Goal: Transaction & Acquisition: Purchase product/service

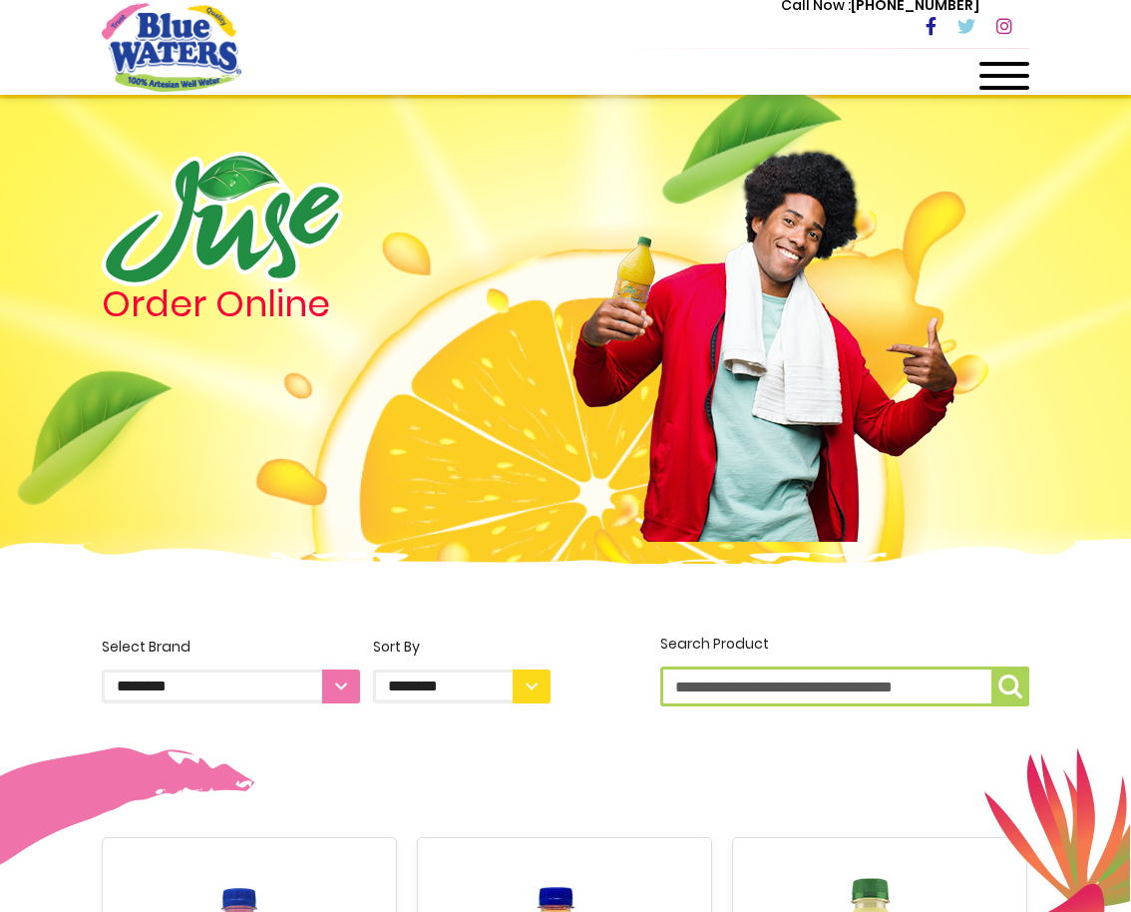
click at [1027, 68] on div at bounding box center [1005, 82] width 50 height 40
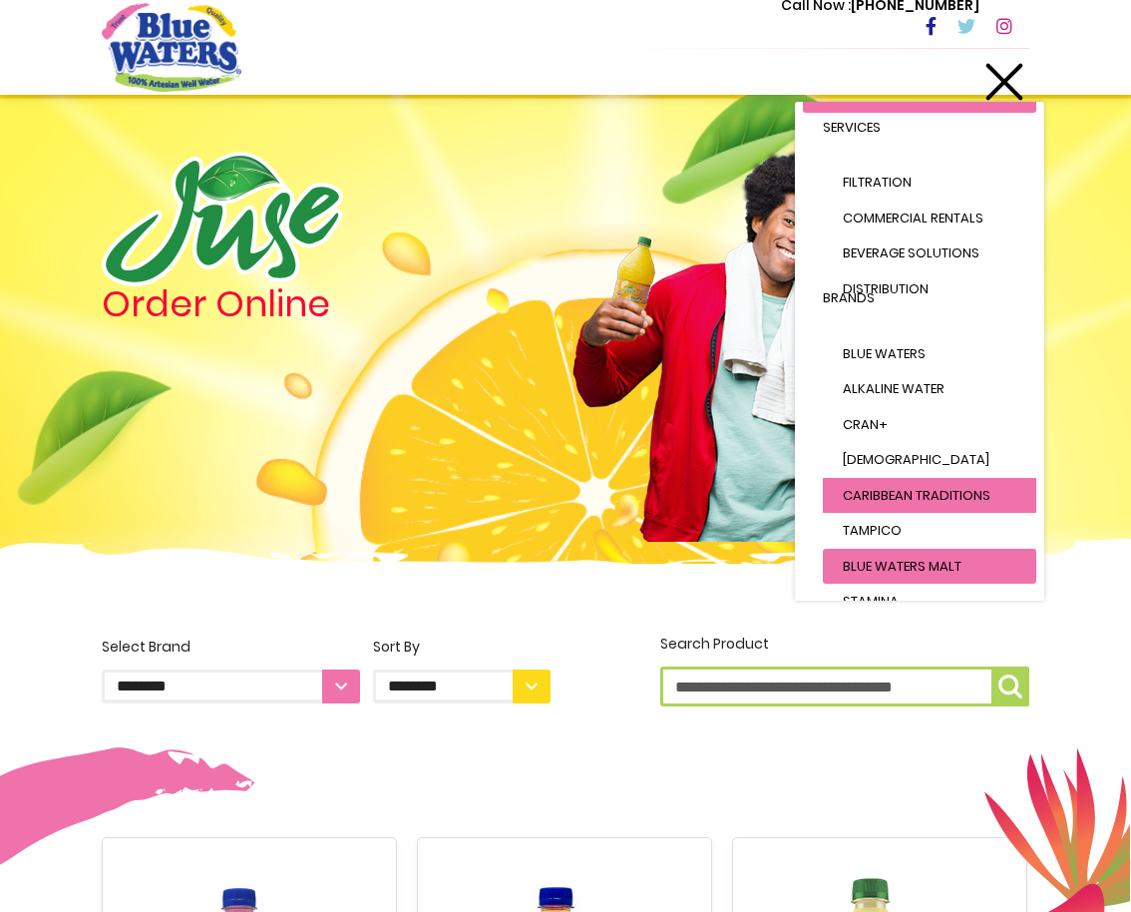
scroll to position [105, 0]
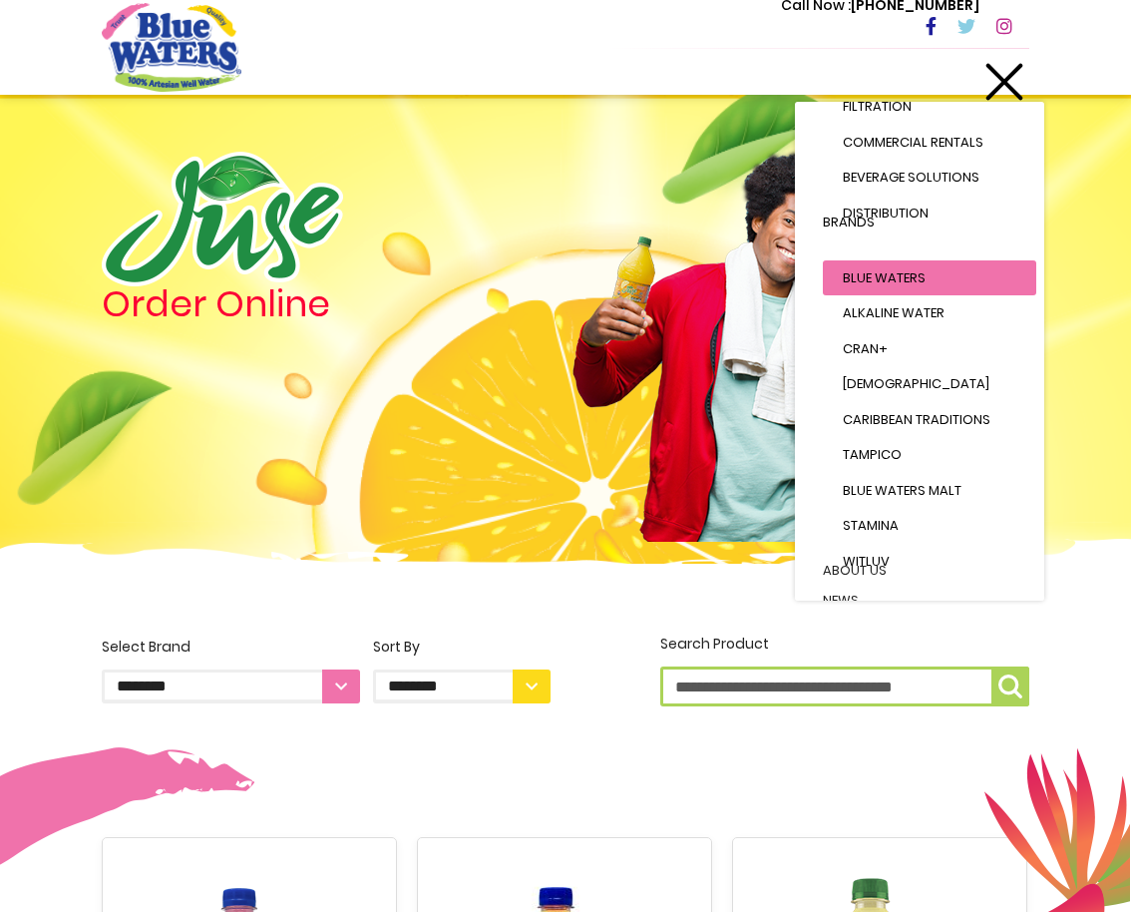
click at [910, 278] on span "Blue Waters" at bounding box center [884, 277] width 83 height 19
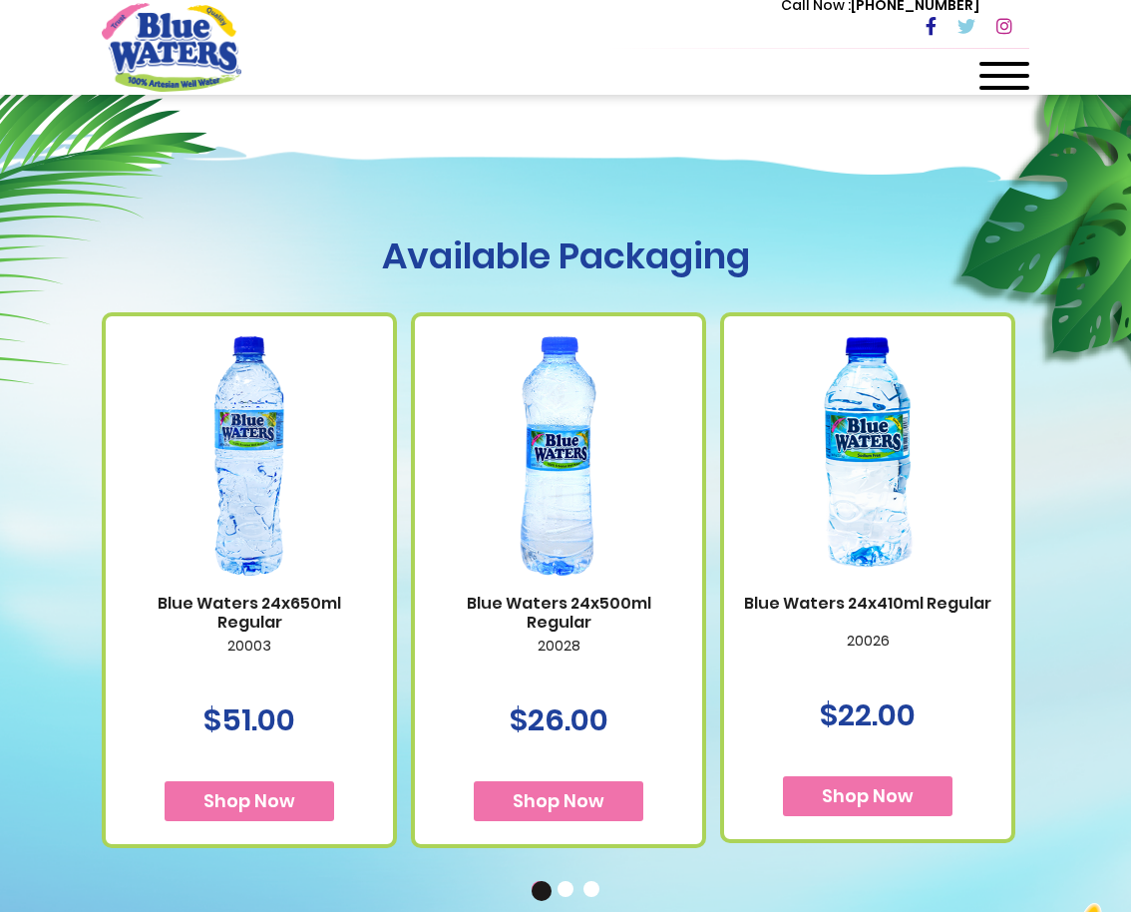
scroll to position [1432, 0]
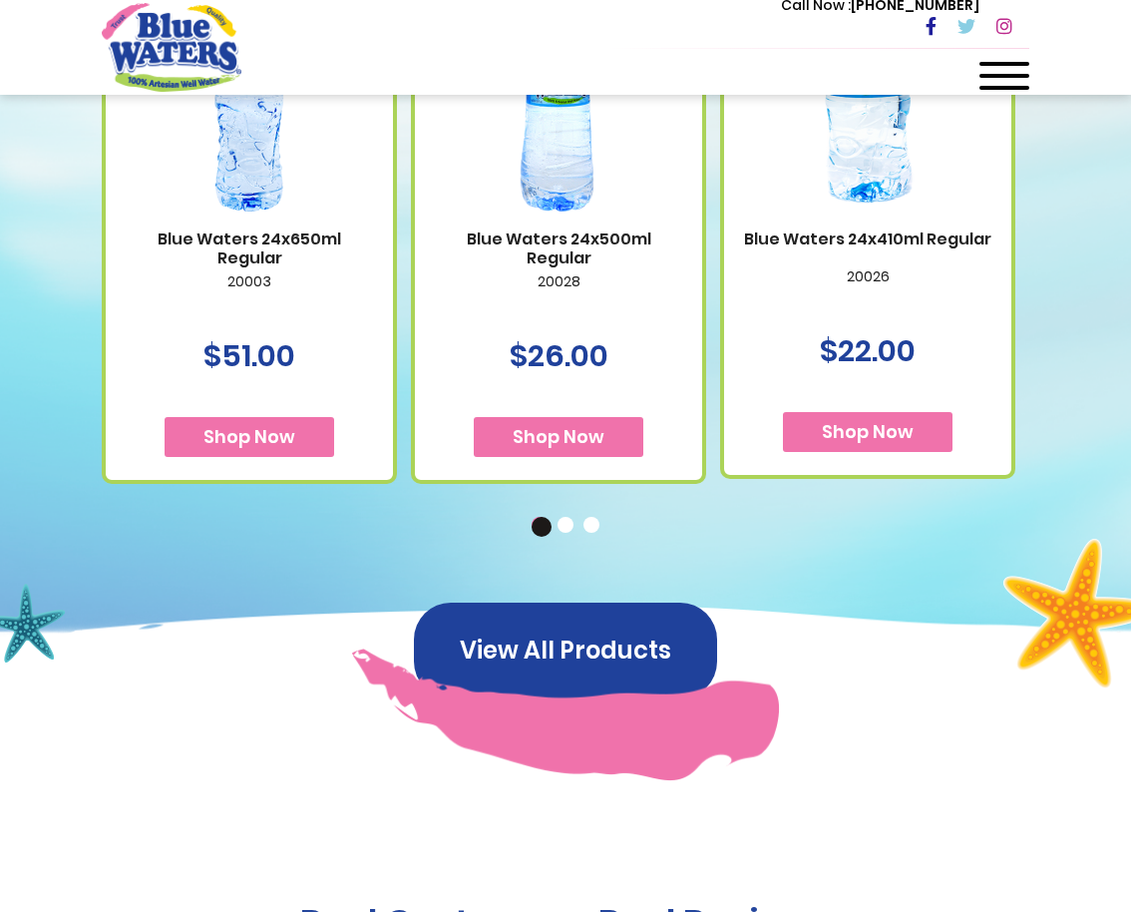
click at [570, 517] on button "2" at bounding box center [568, 527] width 20 height 20
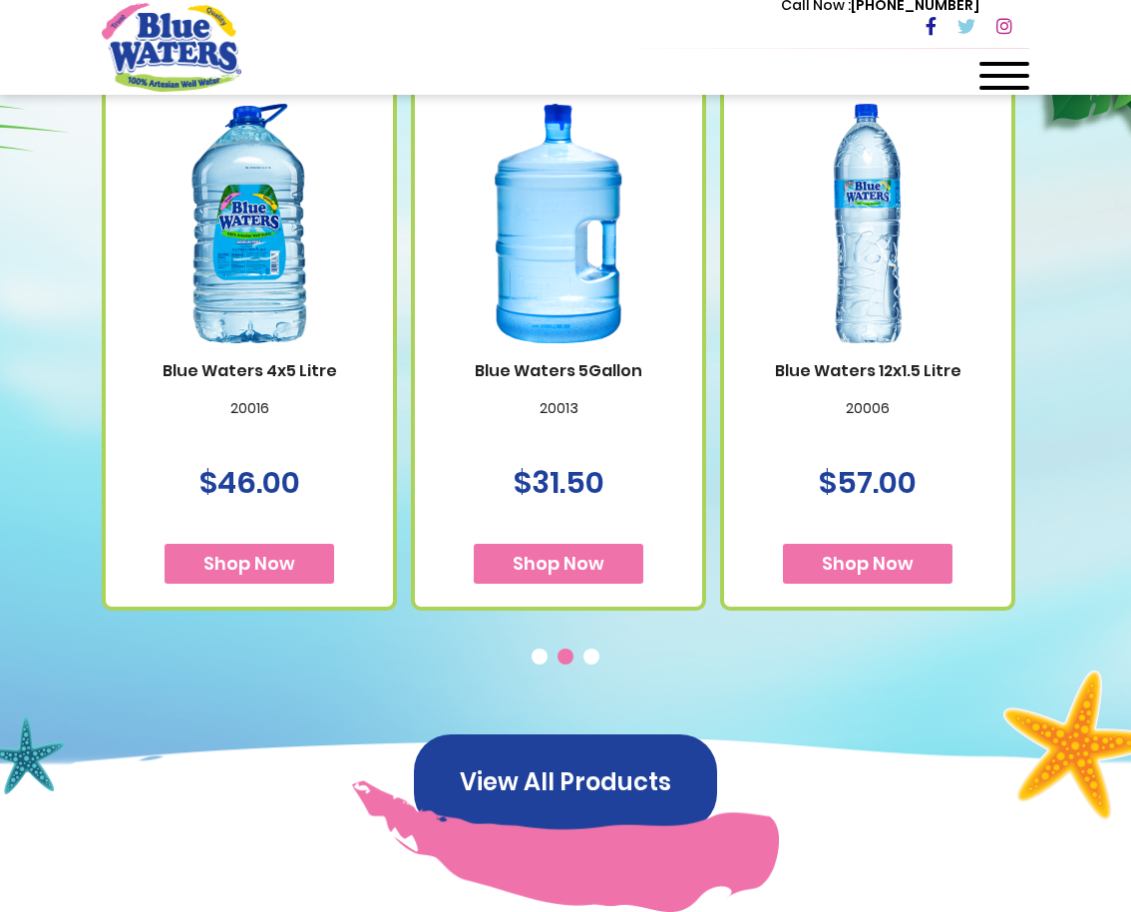
scroll to position [1210, 0]
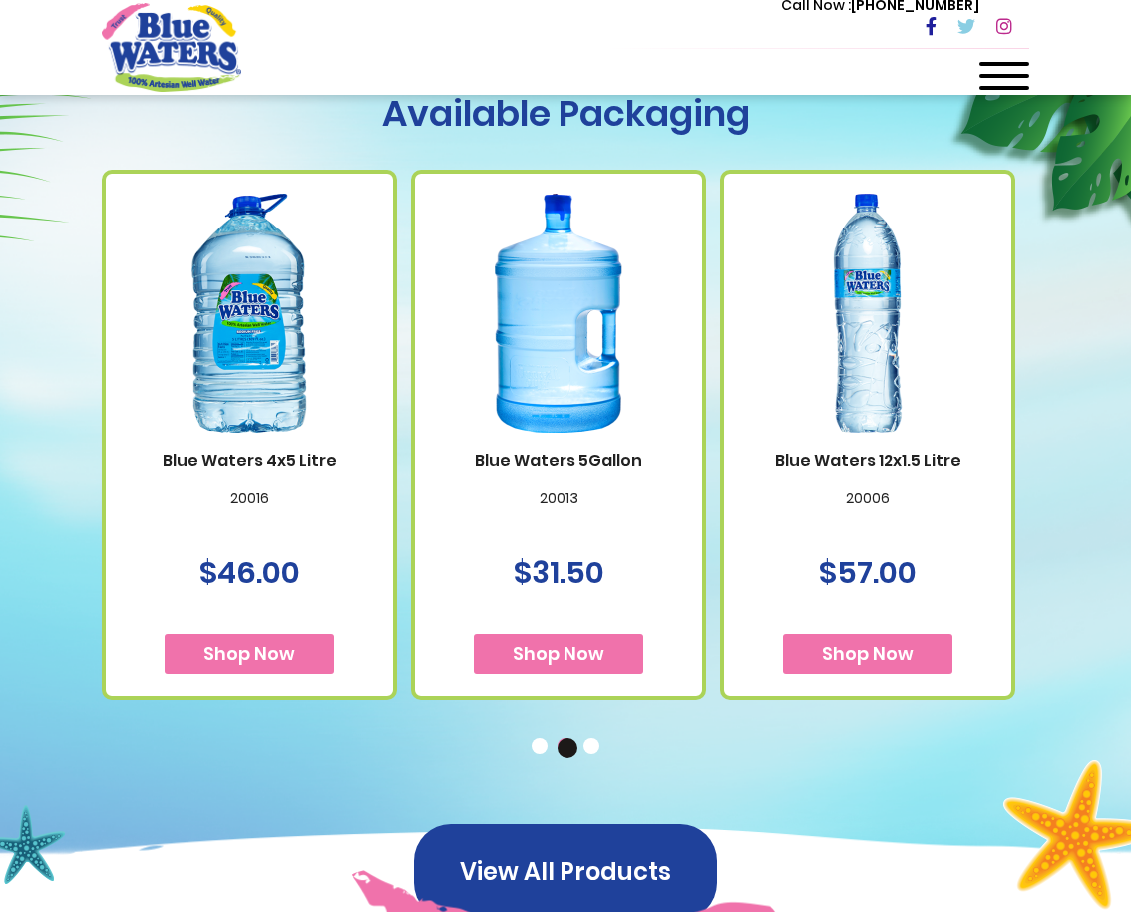
click at [585, 427] on img at bounding box center [558, 313] width 239 height 299
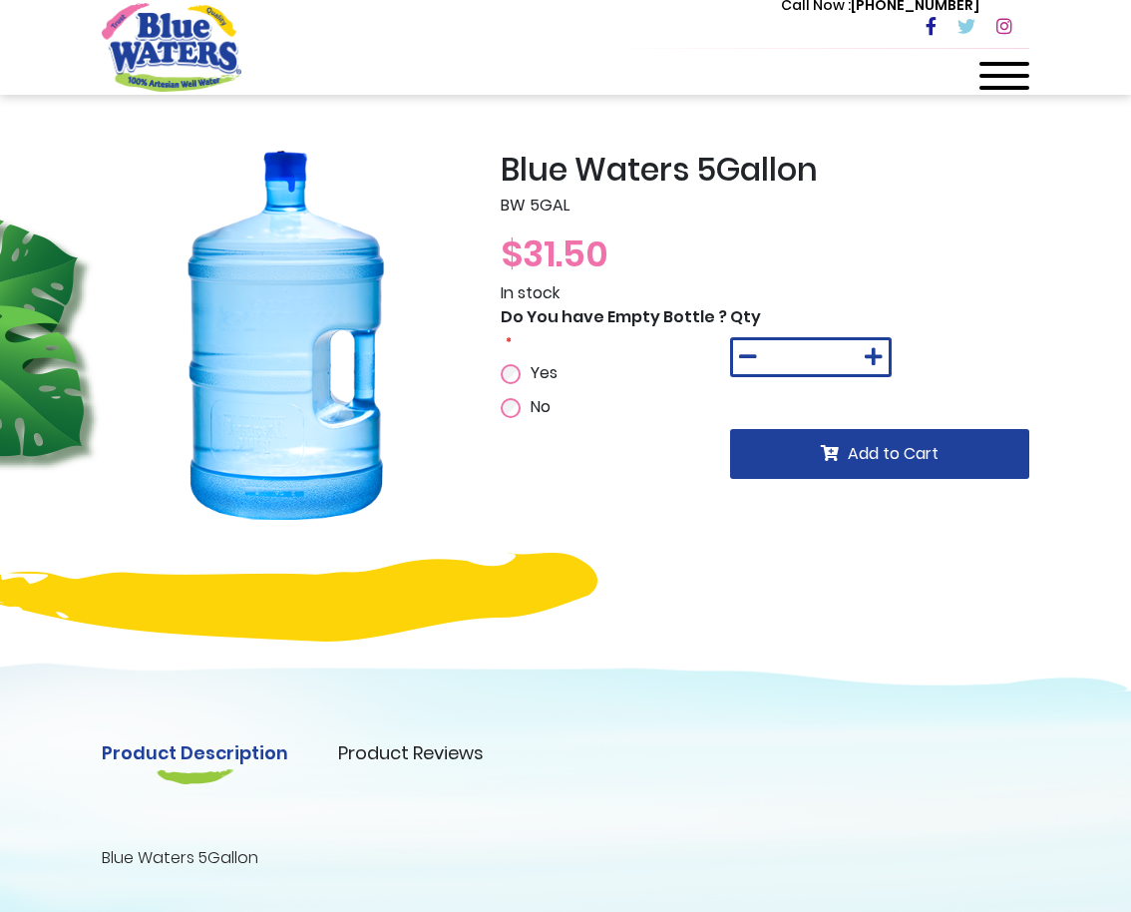
click at [866, 347] on icon at bounding box center [874, 357] width 18 height 20
type input "*"
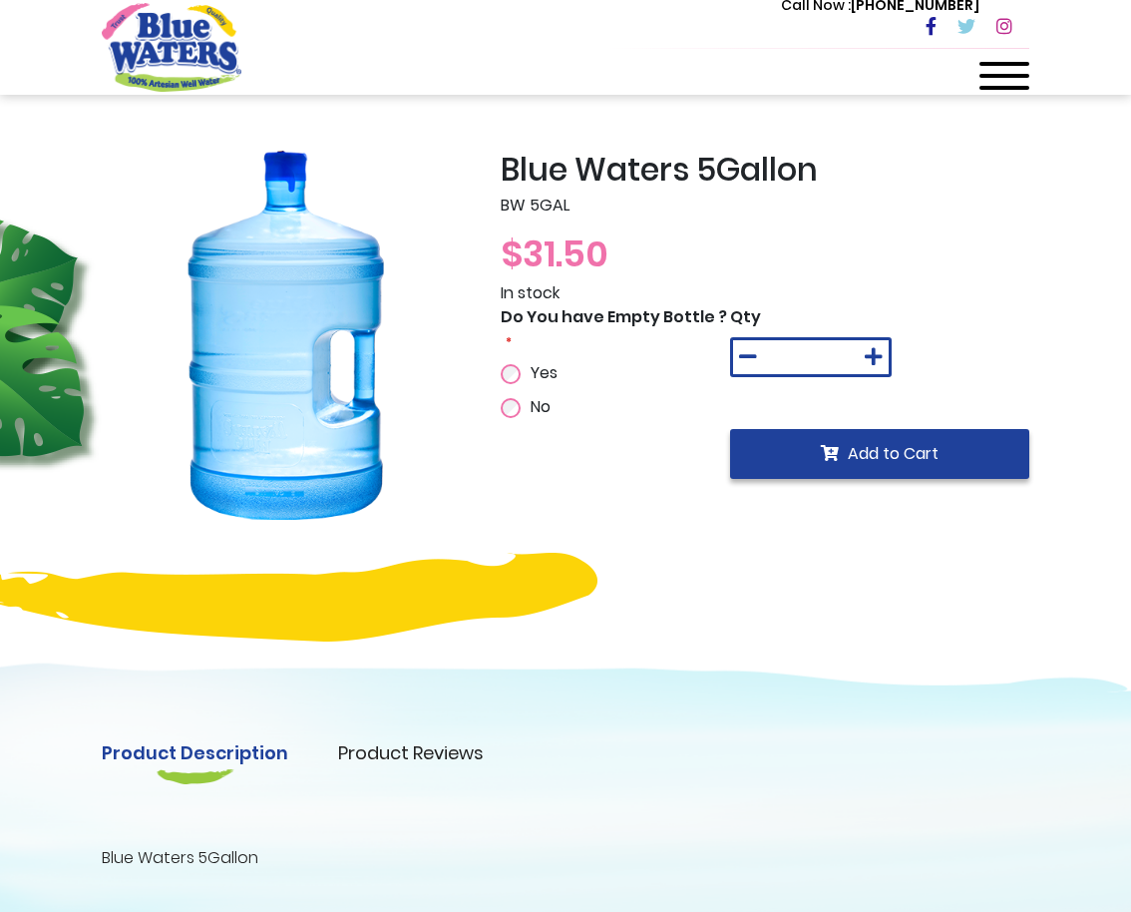
click at [872, 473] on button "Add to Cart" at bounding box center [879, 454] width 299 height 50
click at [529, 374] on label "Yes" at bounding box center [542, 373] width 32 height 24
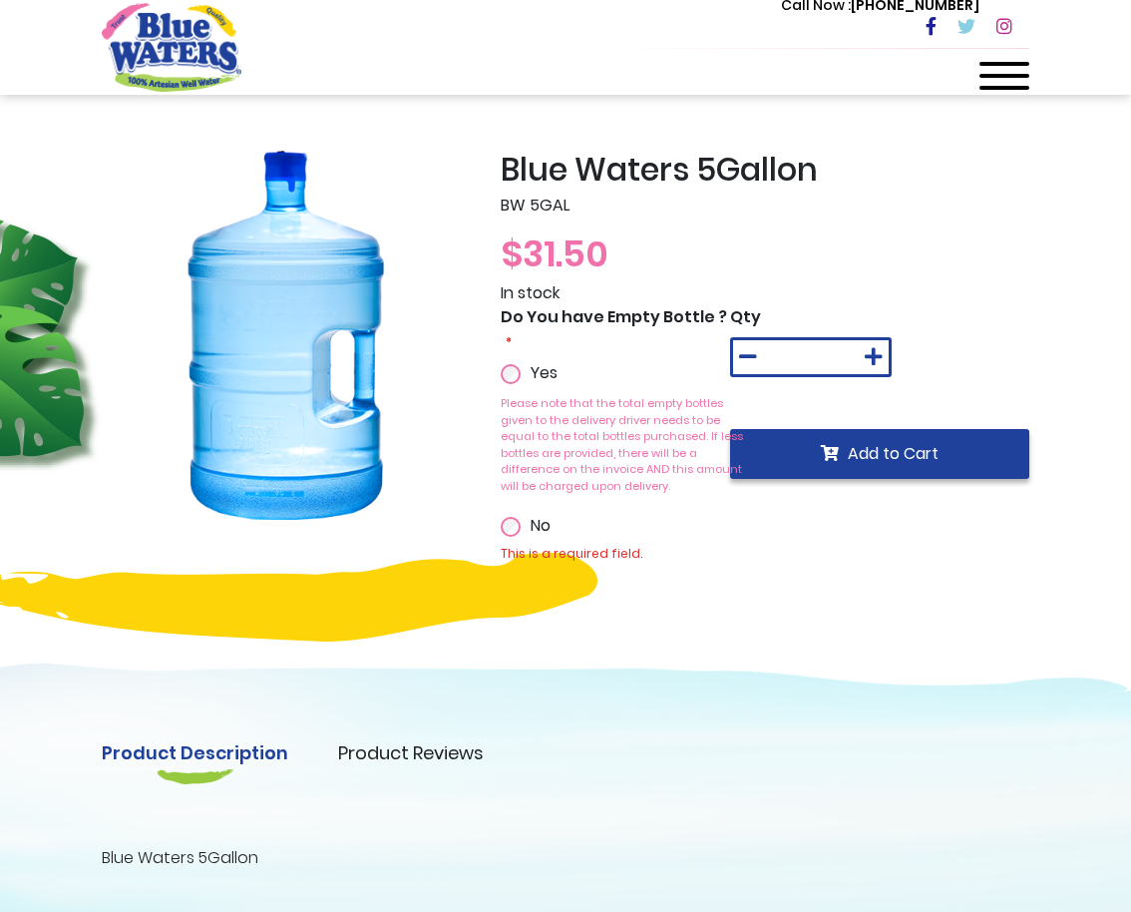
click at [918, 455] on span "Add to Cart" at bounding box center [893, 453] width 91 height 23
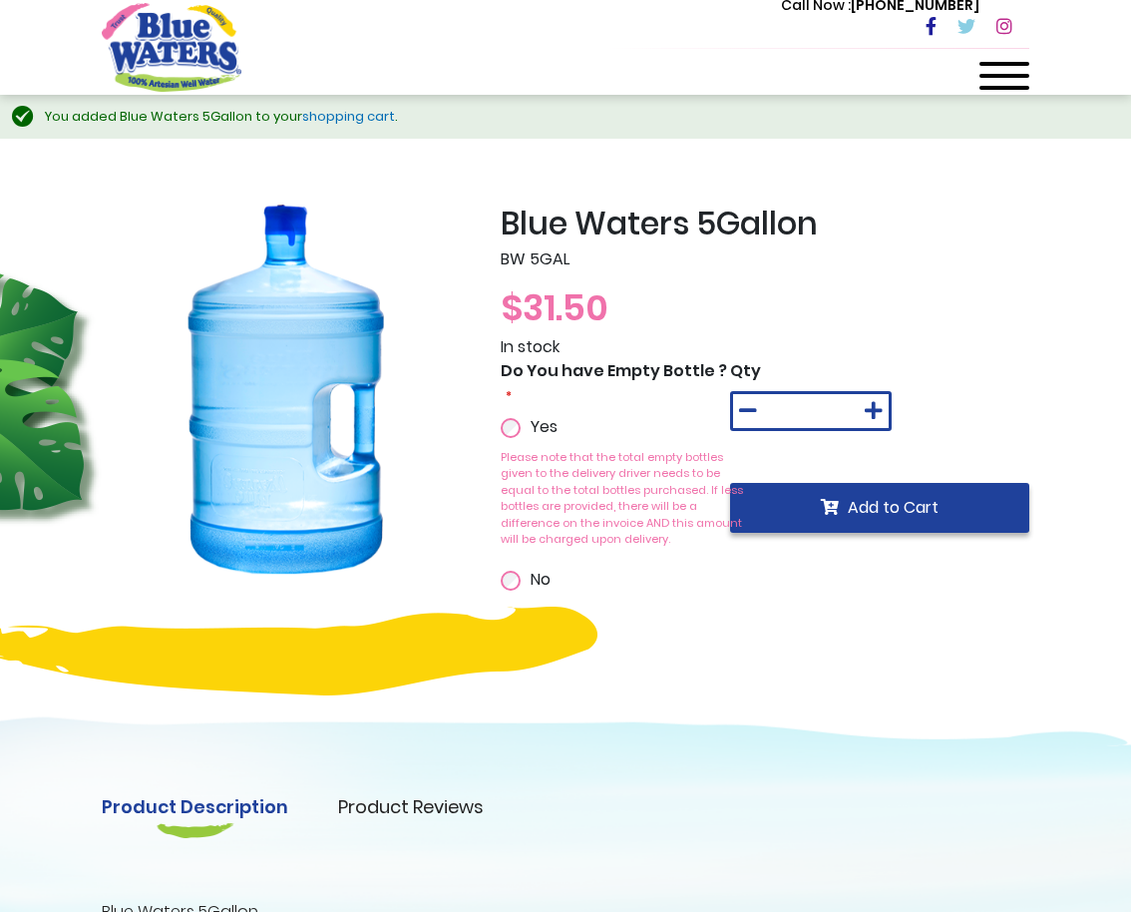
click at [888, 512] on span "Add to Cart" at bounding box center [893, 507] width 91 height 23
click at [339, 112] on link "shopping cart" at bounding box center [348, 116] width 93 height 19
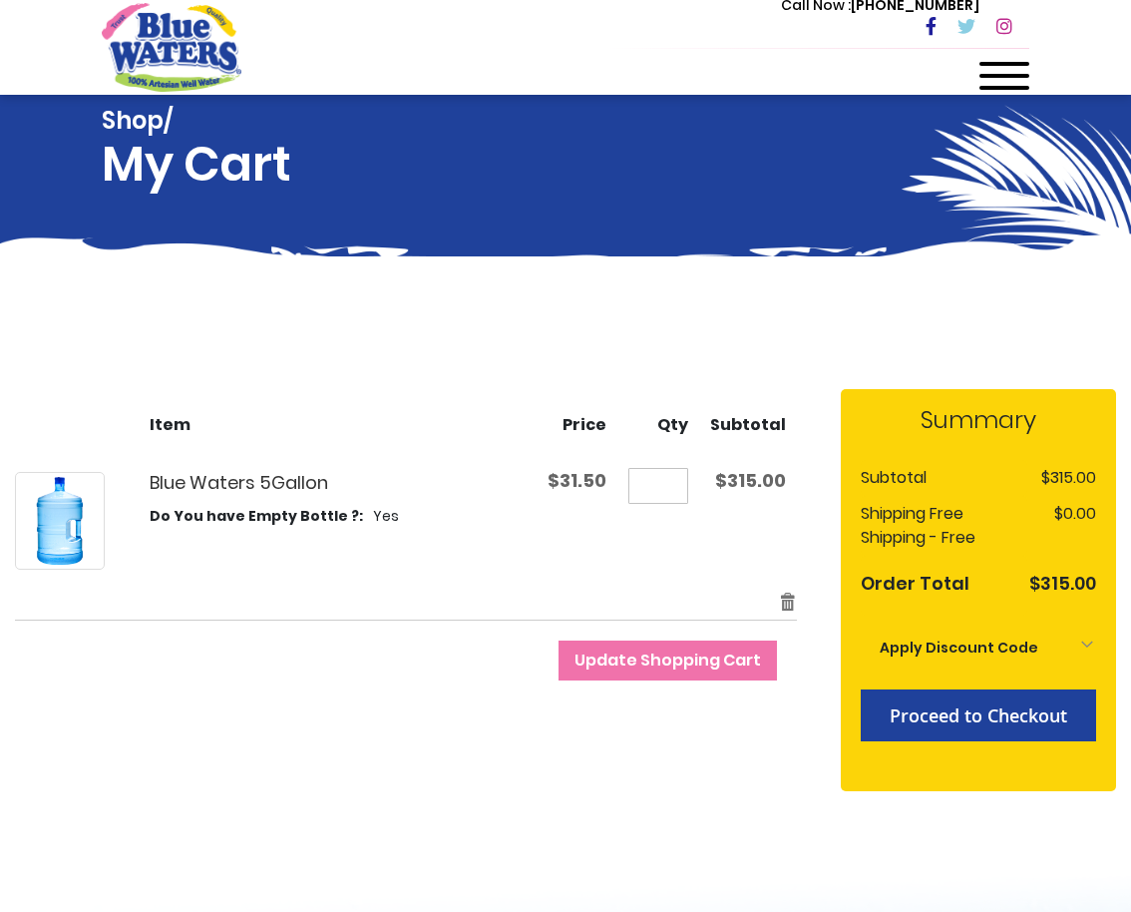
drag, startPoint x: 682, startPoint y: 484, endPoint x: 654, endPoint y: 471, distance: 31.7
click at [654, 471] on input "**" at bounding box center [659, 486] width 60 height 36
type input "*"
click at [671, 661] on button "Update Shopping Cart" at bounding box center [668, 661] width 219 height 40
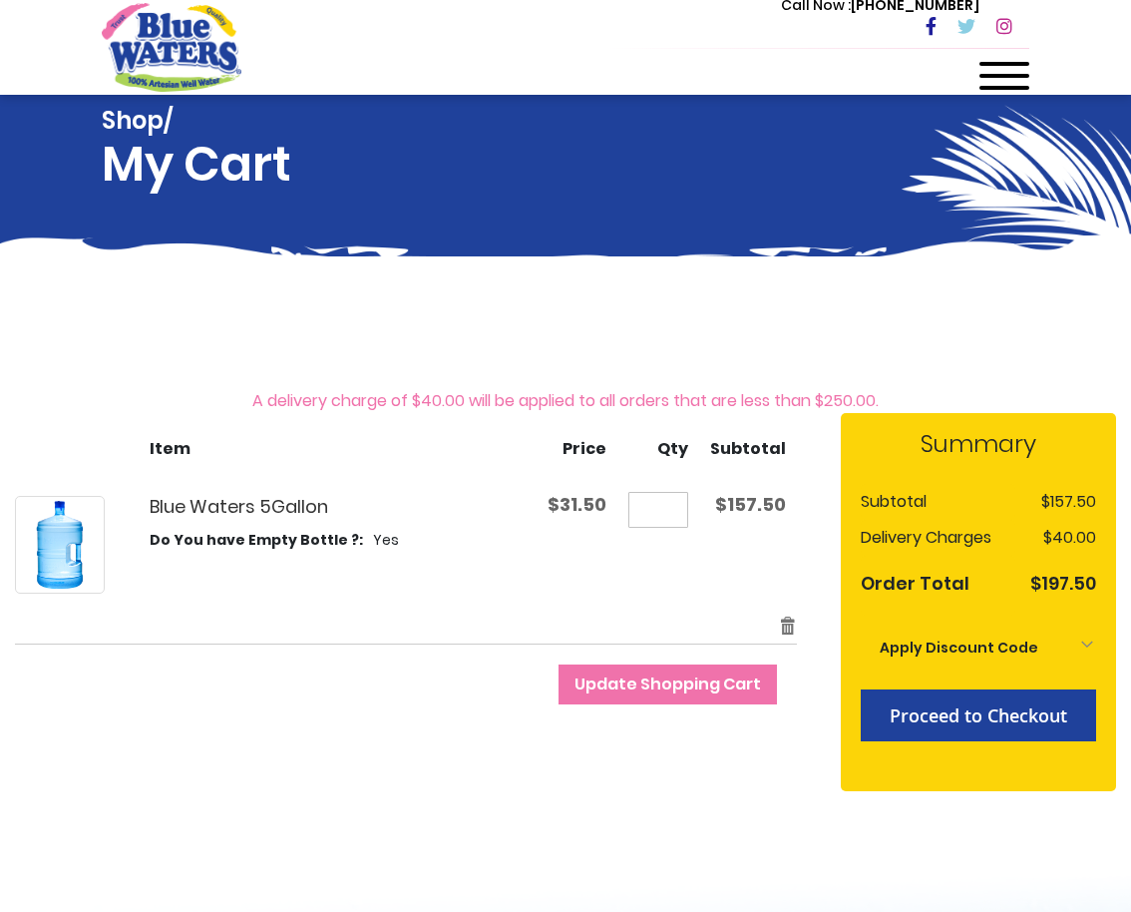
click at [671, 507] on input "*" at bounding box center [659, 510] width 60 height 36
type input "*"
click at [665, 583] on td "Qty *" at bounding box center [659, 545] width 82 height 138
click at [679, 509] on input "*" at bounding box center [659, 510] width 60 height 36
click at [671, 684] on button "Update Shopping Cart" at bounding box center [668, 685] width 219 height 40
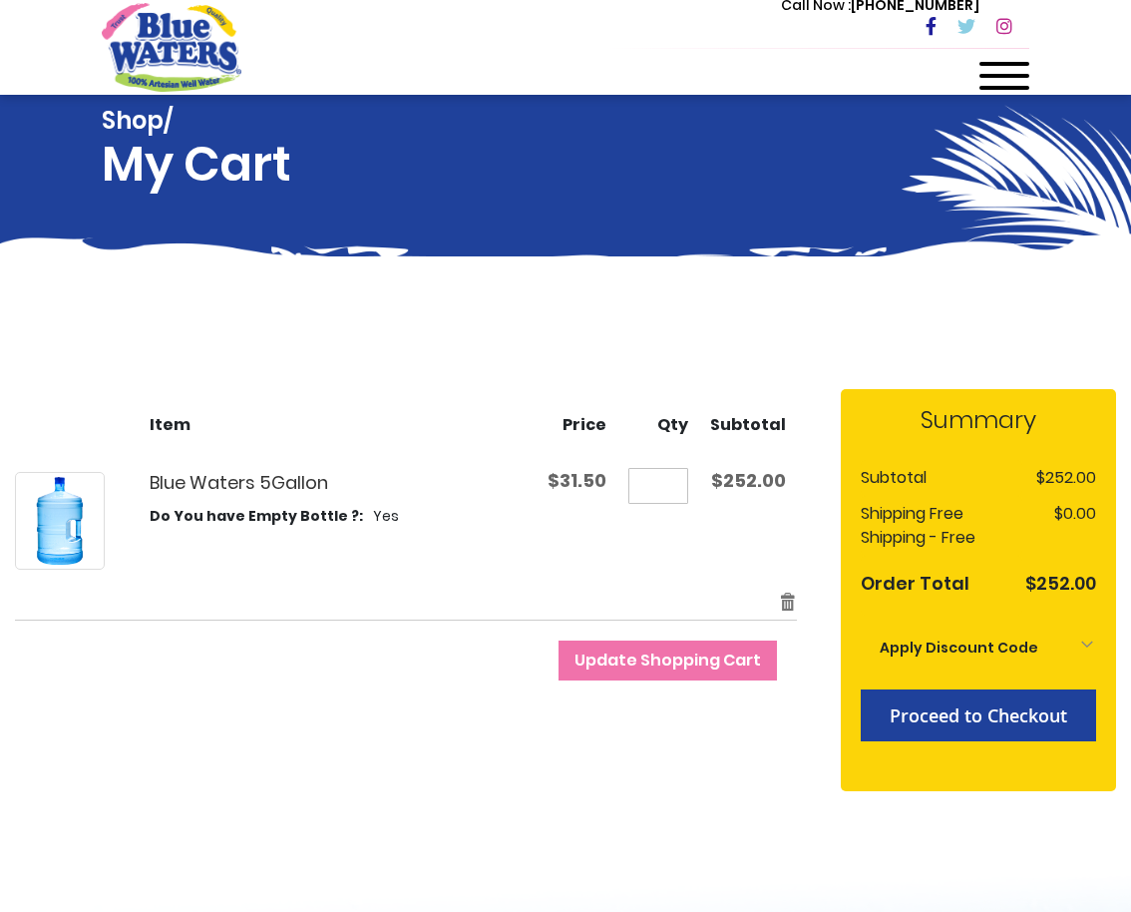
click at [1084, 650] on div "Apply Discount Code" at bounding box center [978, 648] width 235 height 44
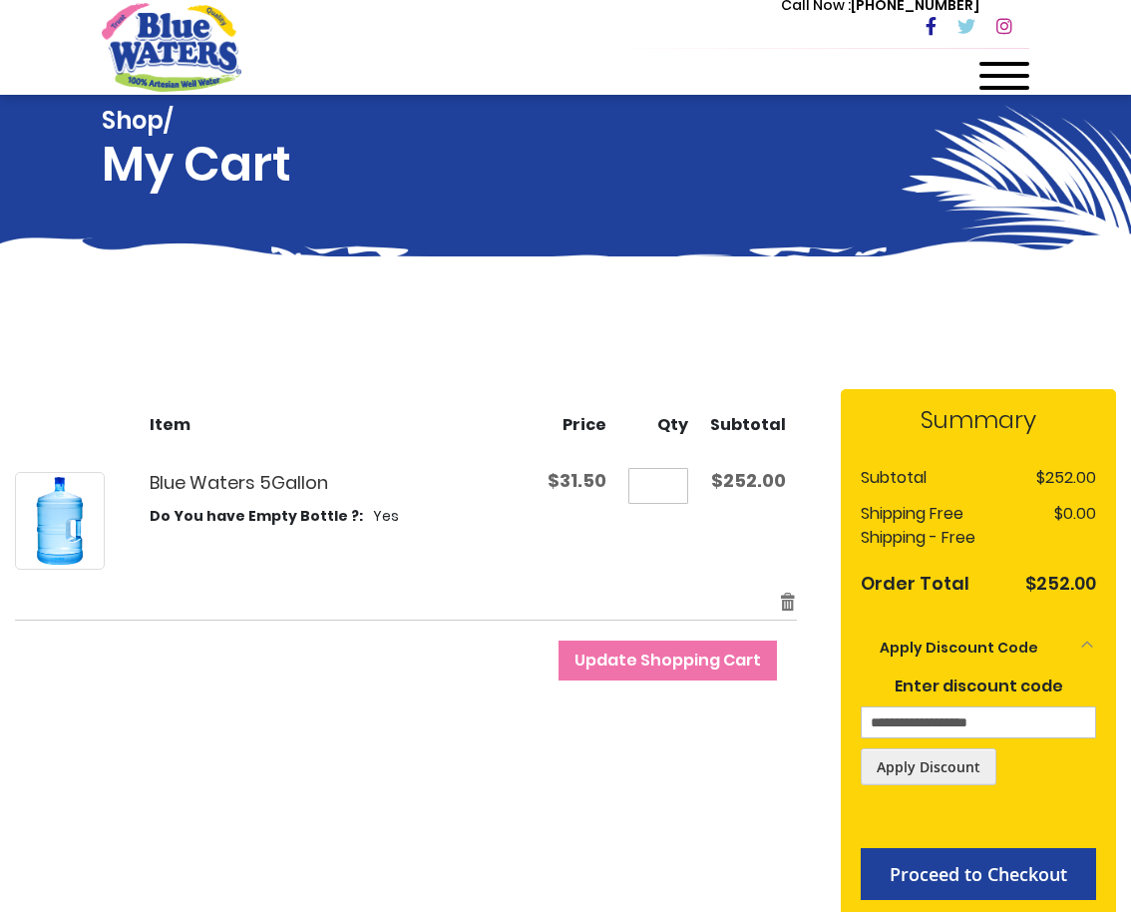
click at [673, 489] on input "*" at bounding box center [659, 486] width 60 height 36
type input "*"
click at [671, 661] on button "Update Shopping Cart" at bounding box center [668, 661] width 219 height 40
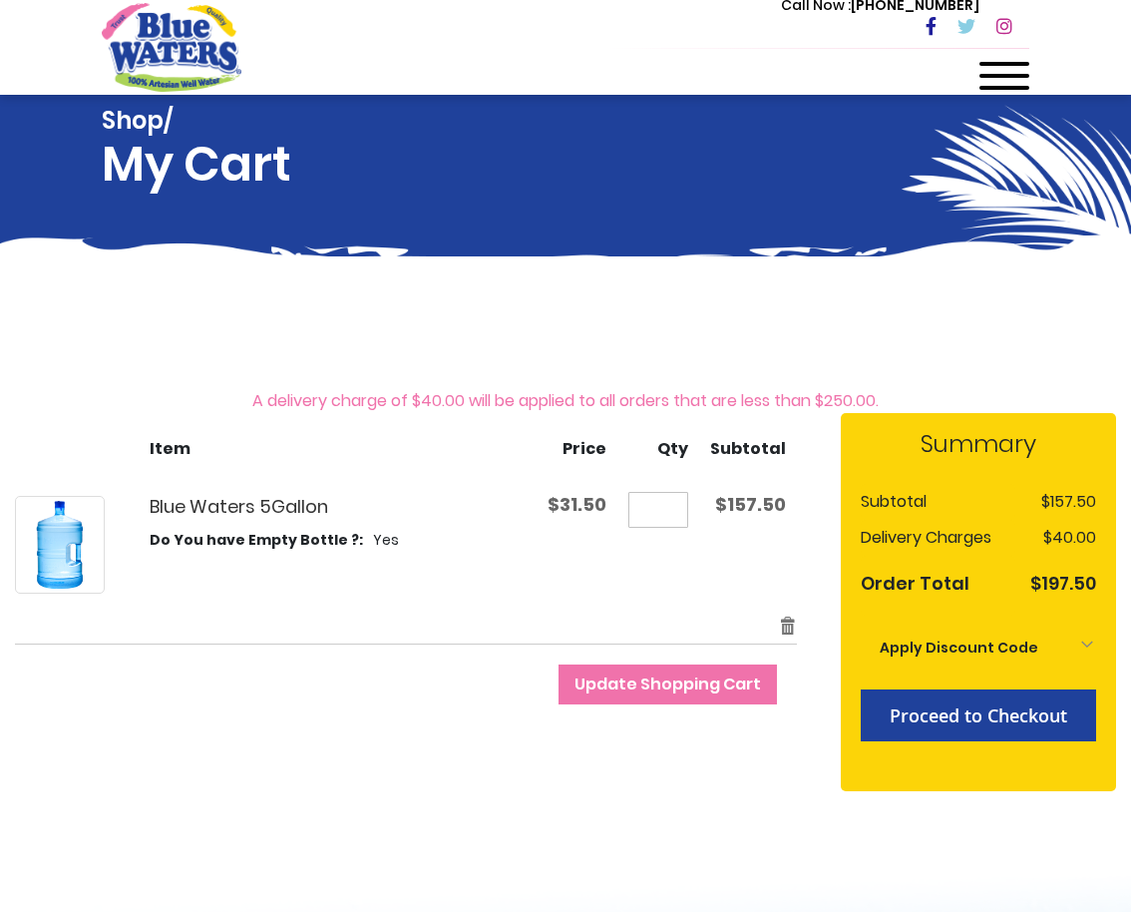
click at [994, 66] on div at bounding box center [1005, 82] width 50 height 40
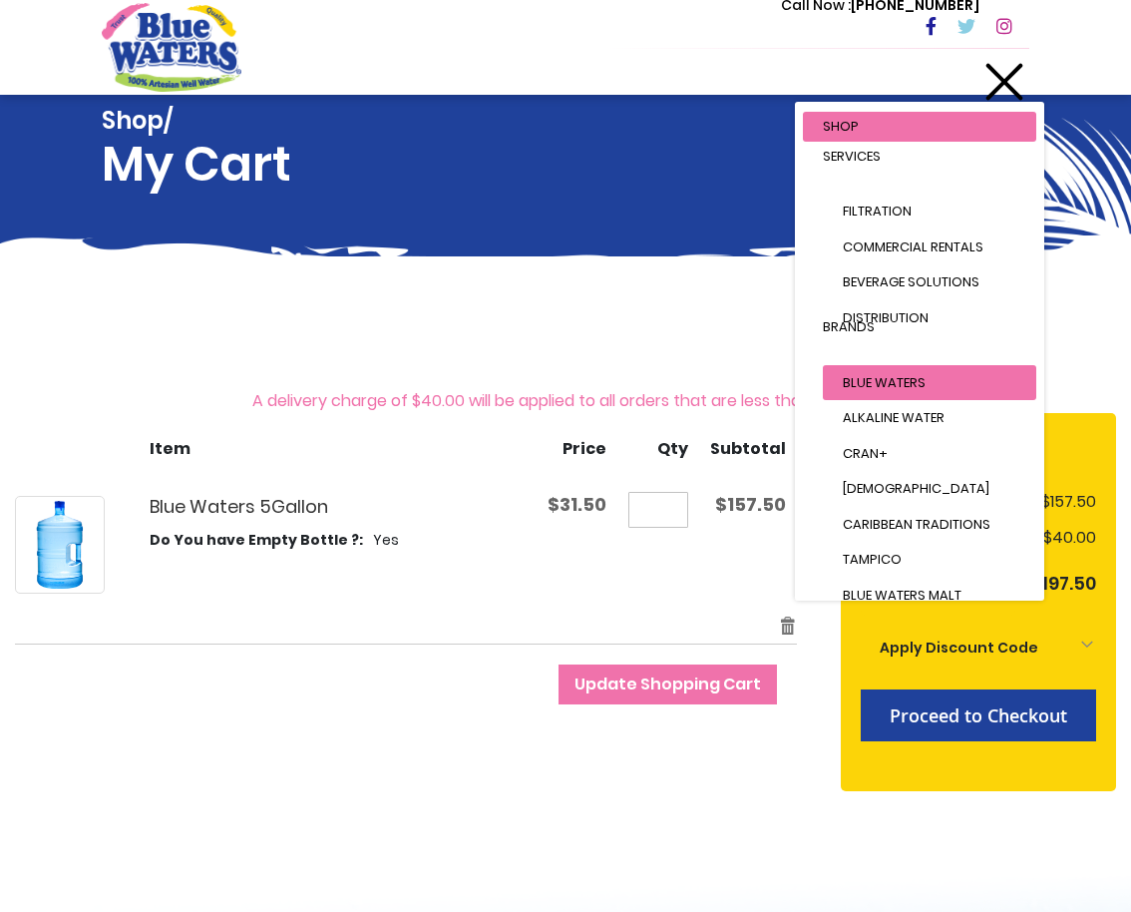
click at [880, 381] on span "Blue Waters" at bounding box center [884, 382] width 83 height 19
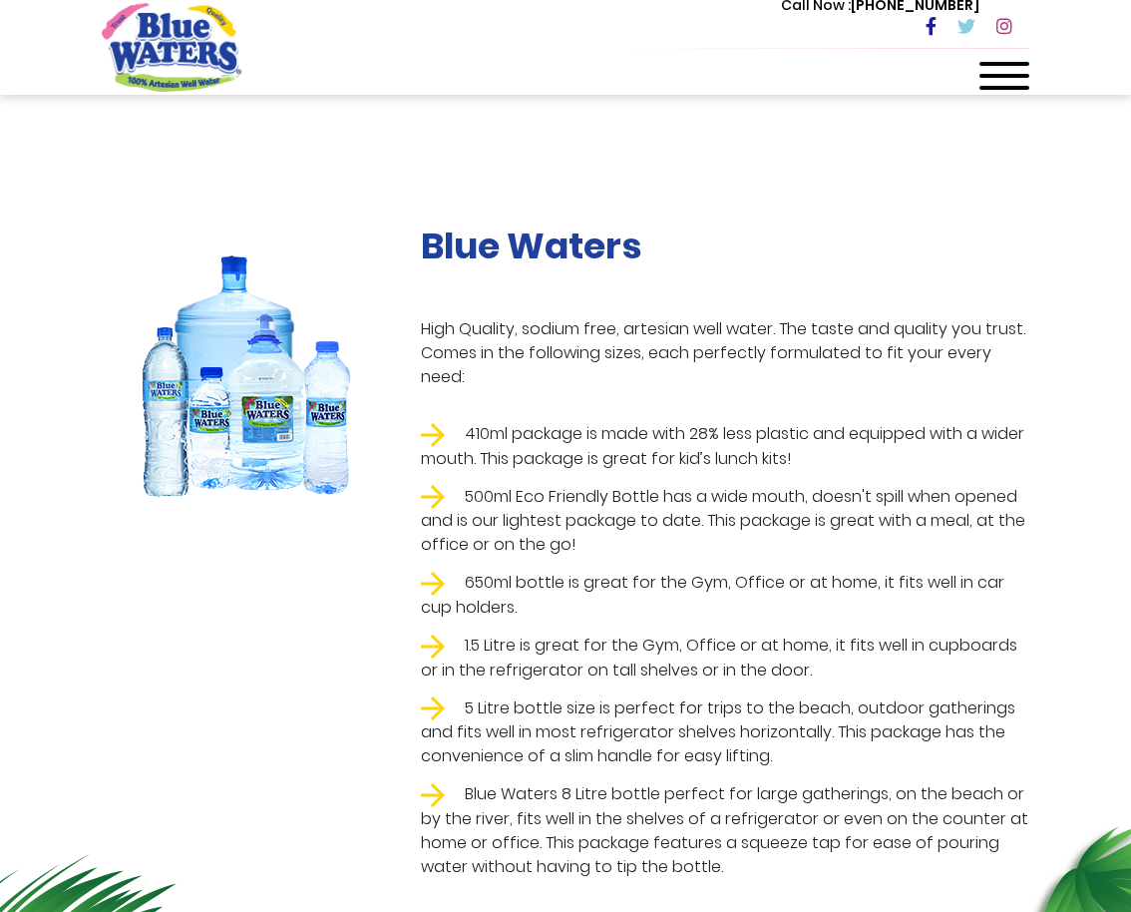
scroll to position [208, 0]
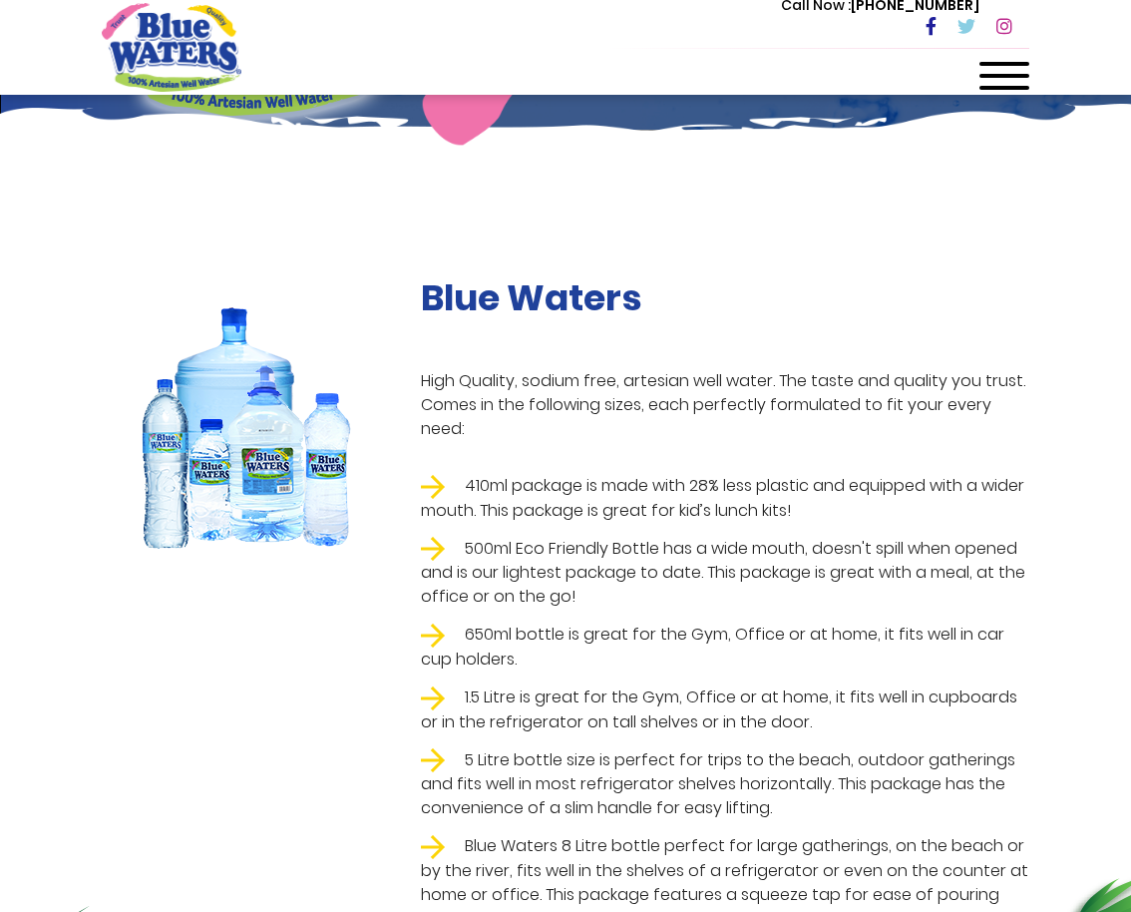
click at [1063, 223] on div "Blue Waters High Quality, sodium free, artesian well water. The taste and quali…" at bounding box center [565, 564] width 1131 height 754
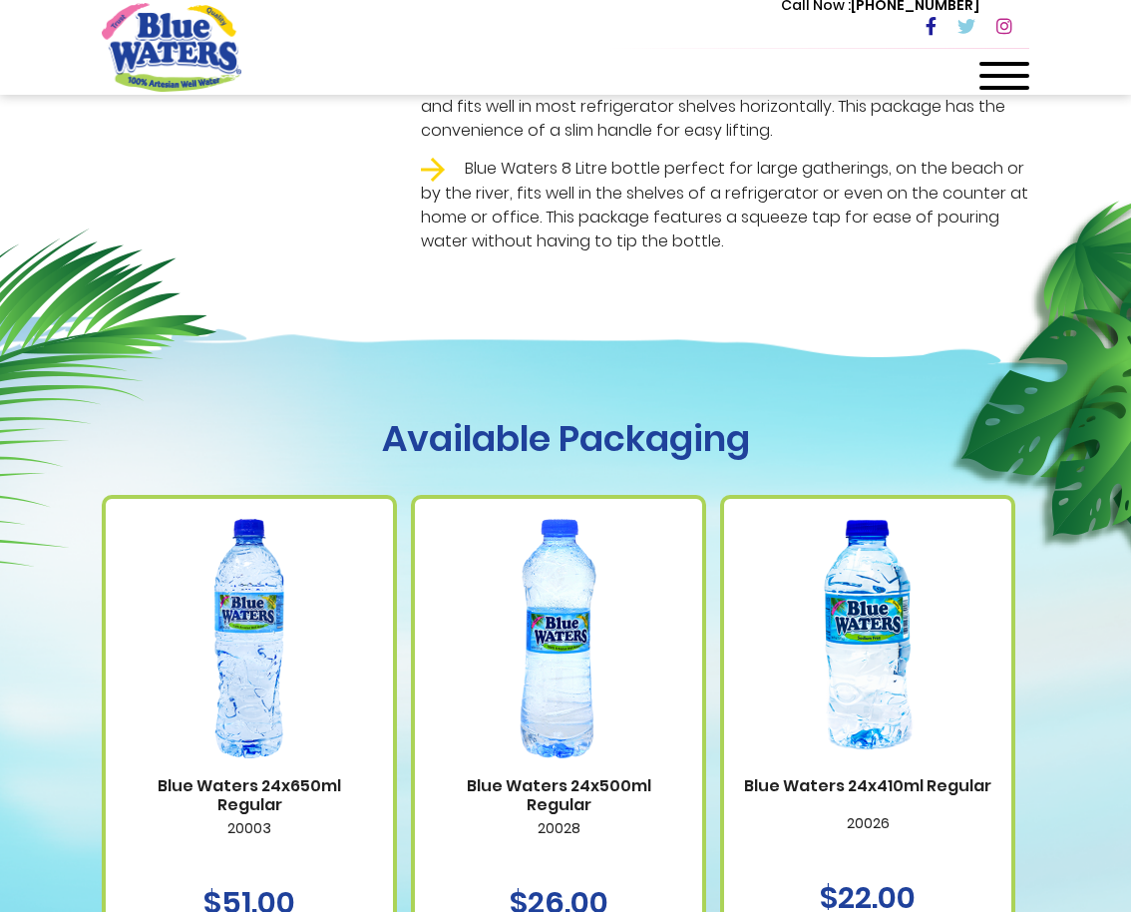
scroll to position [1163, 0]
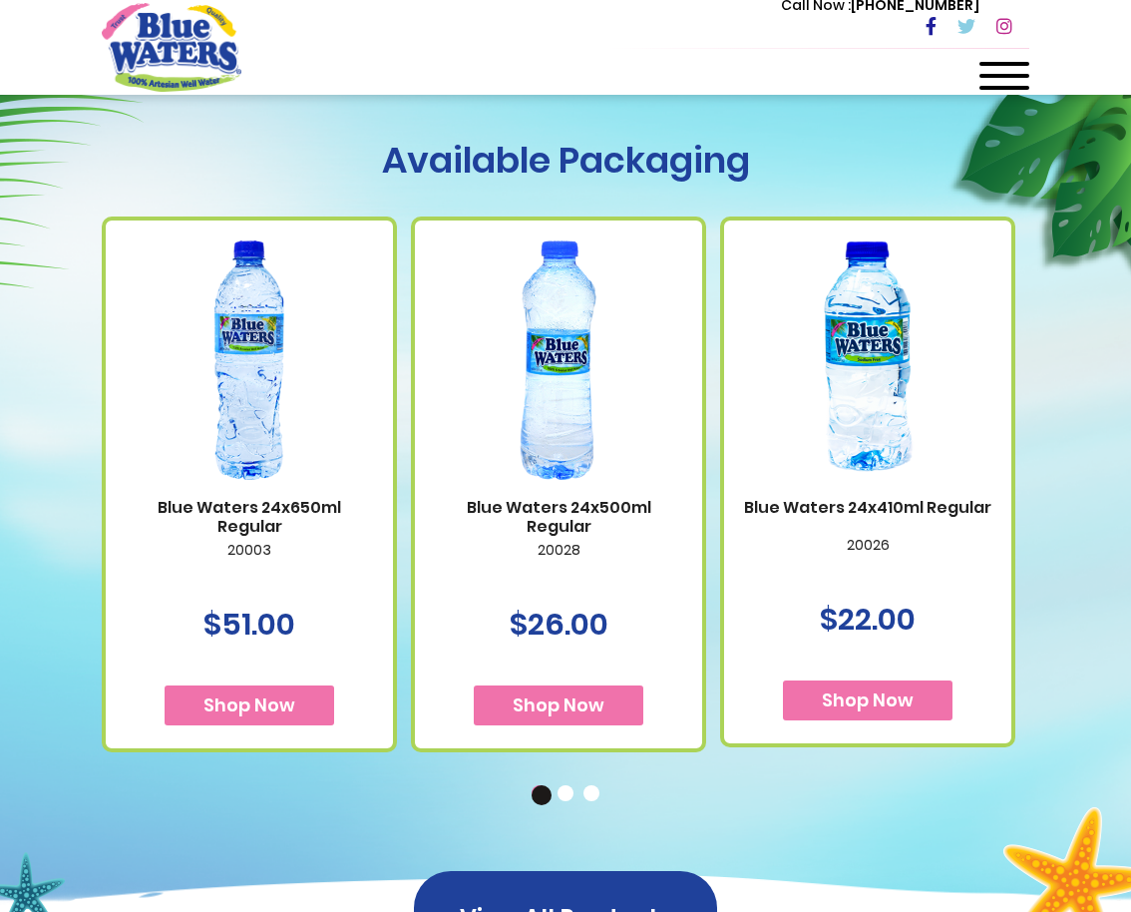
click at [564, 785] on button "2" at bounding box center [568, 795] width 20 height 20
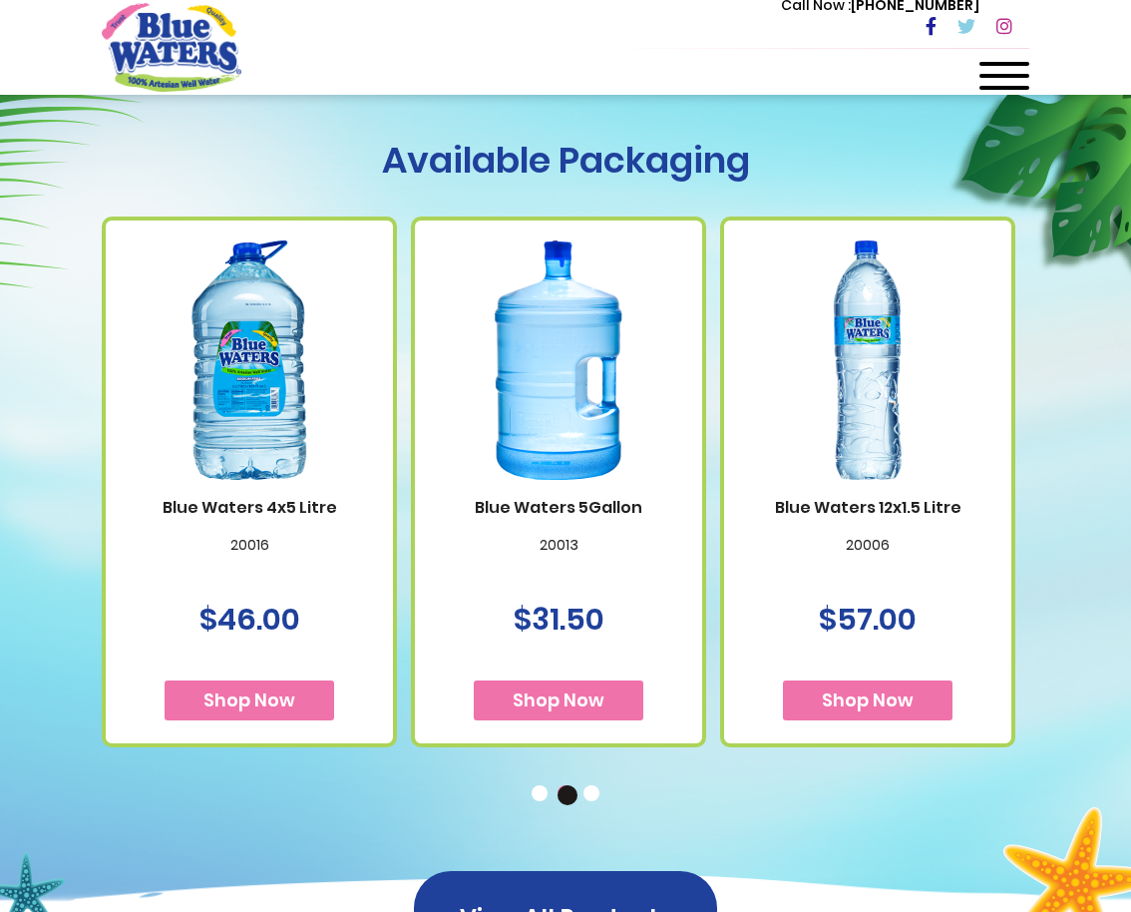
click at [587, 482] on img at bounding box center [558, 360] width 239 height 299
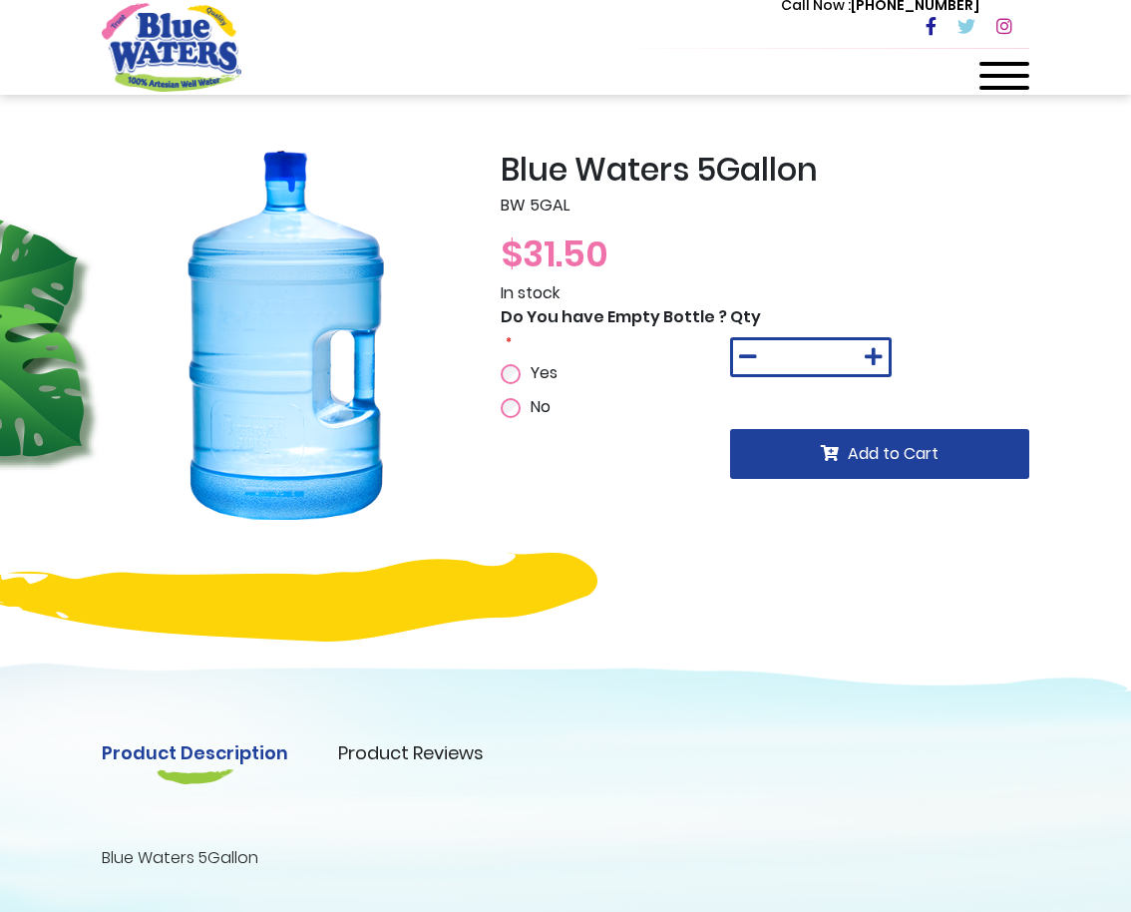
click at [516, 398] on div "No" at bounding box center [582, 407] width 162 height 24
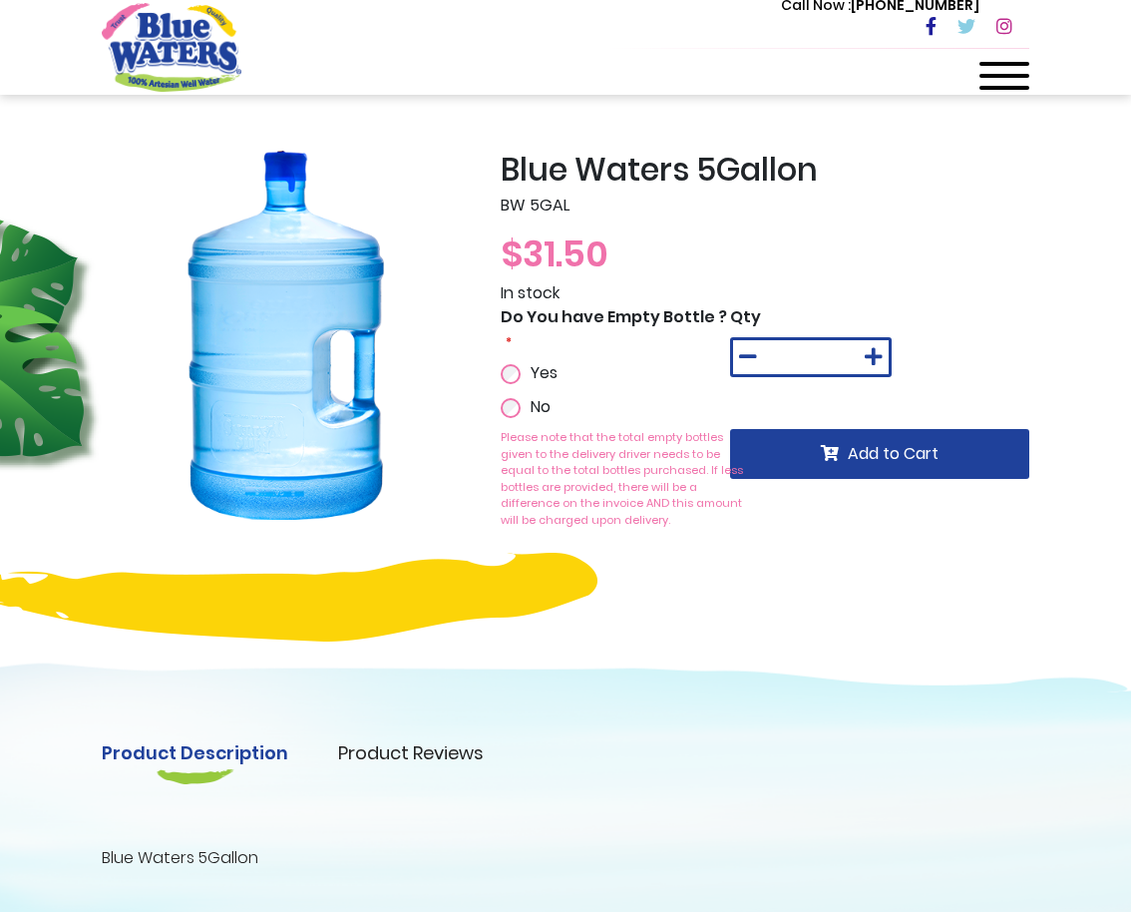
click at [875, 351] on icon at bounding box center [874, 357] width 18 height 20
type input "*"
click at [816, 463] on button "Add to Cart" at bounding box center [879, 454] width 299 height 50
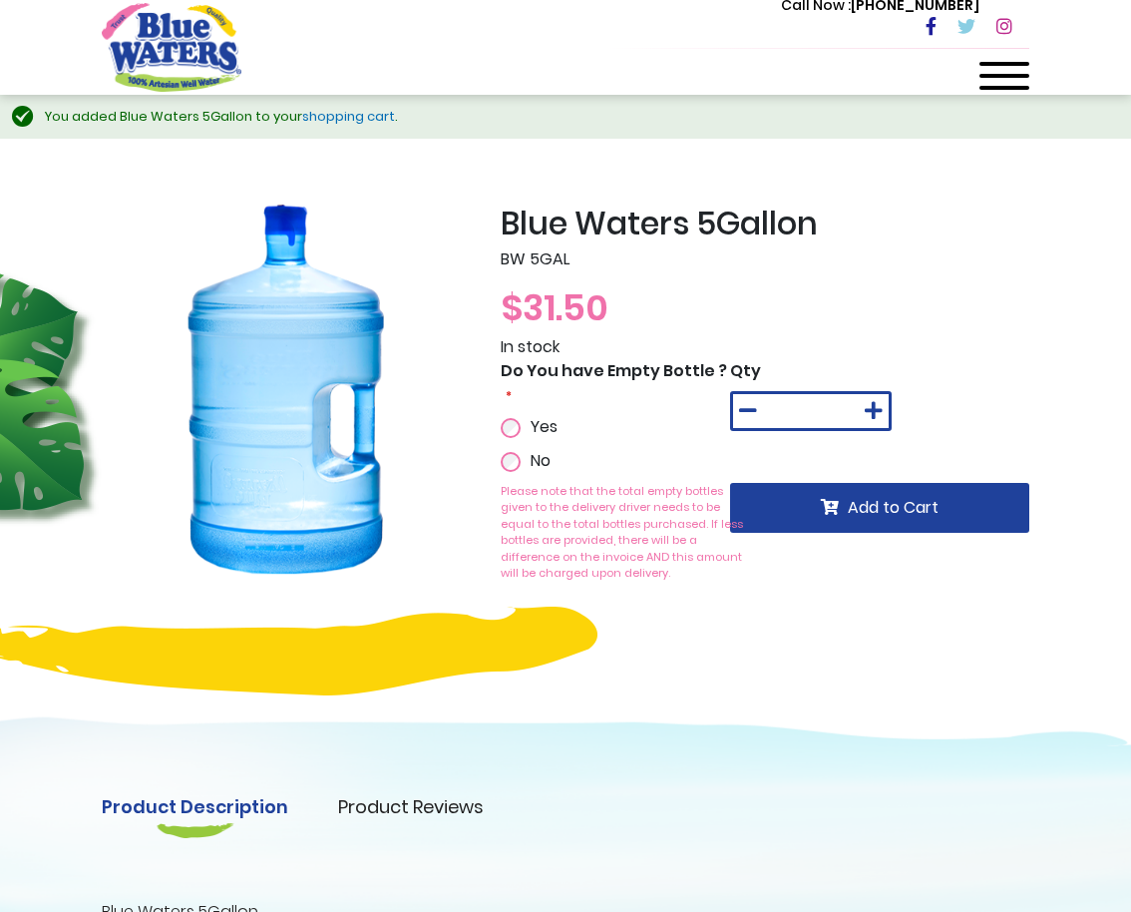
click at [320, 119] on link "shopping cart" at bounding box center [348, 116] width 93 height 19
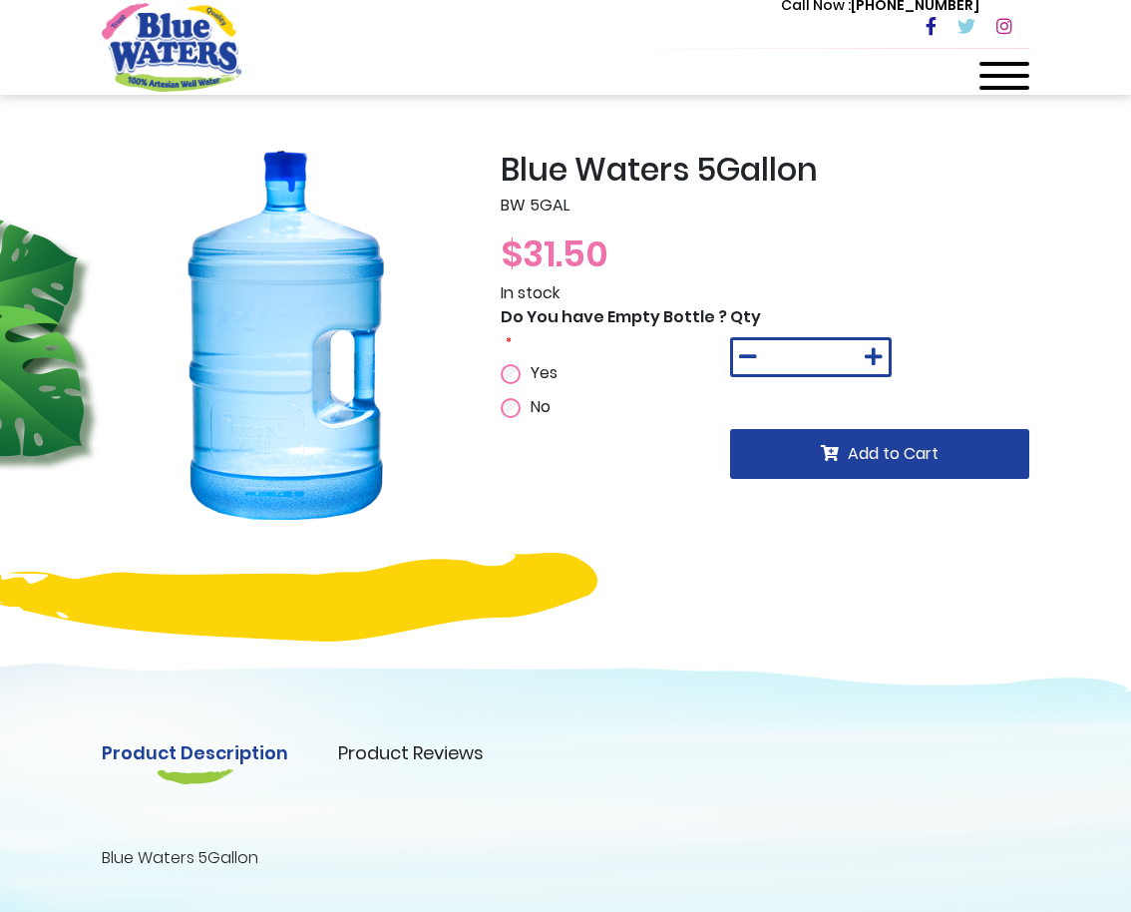
click at [538, 373] on span "Yes" at bounding box center [544, 372] width 27 height 23
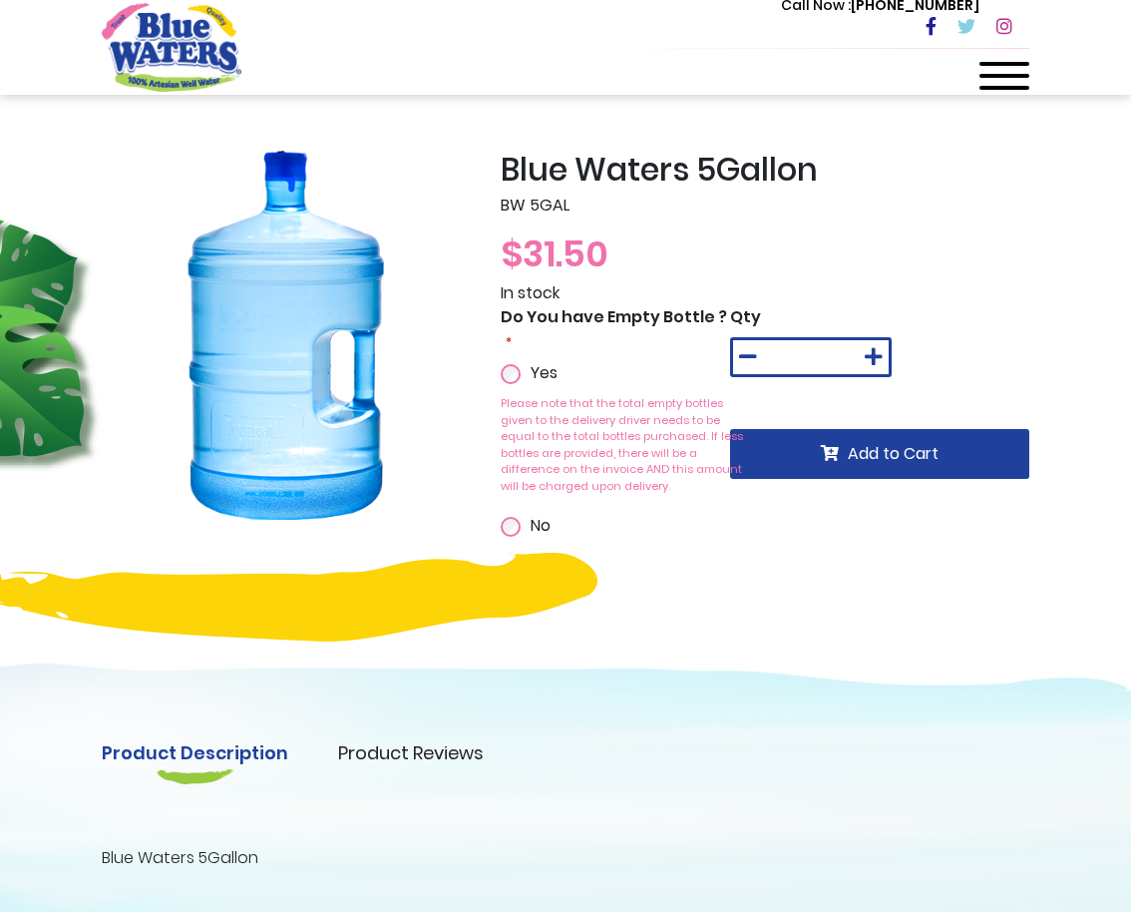
click at [530, 525] on label "No" at bounding box center [538, 526] width 25 height 24
click at [981, 85] on div at bounding box center [1005, 82] width 50 height 40
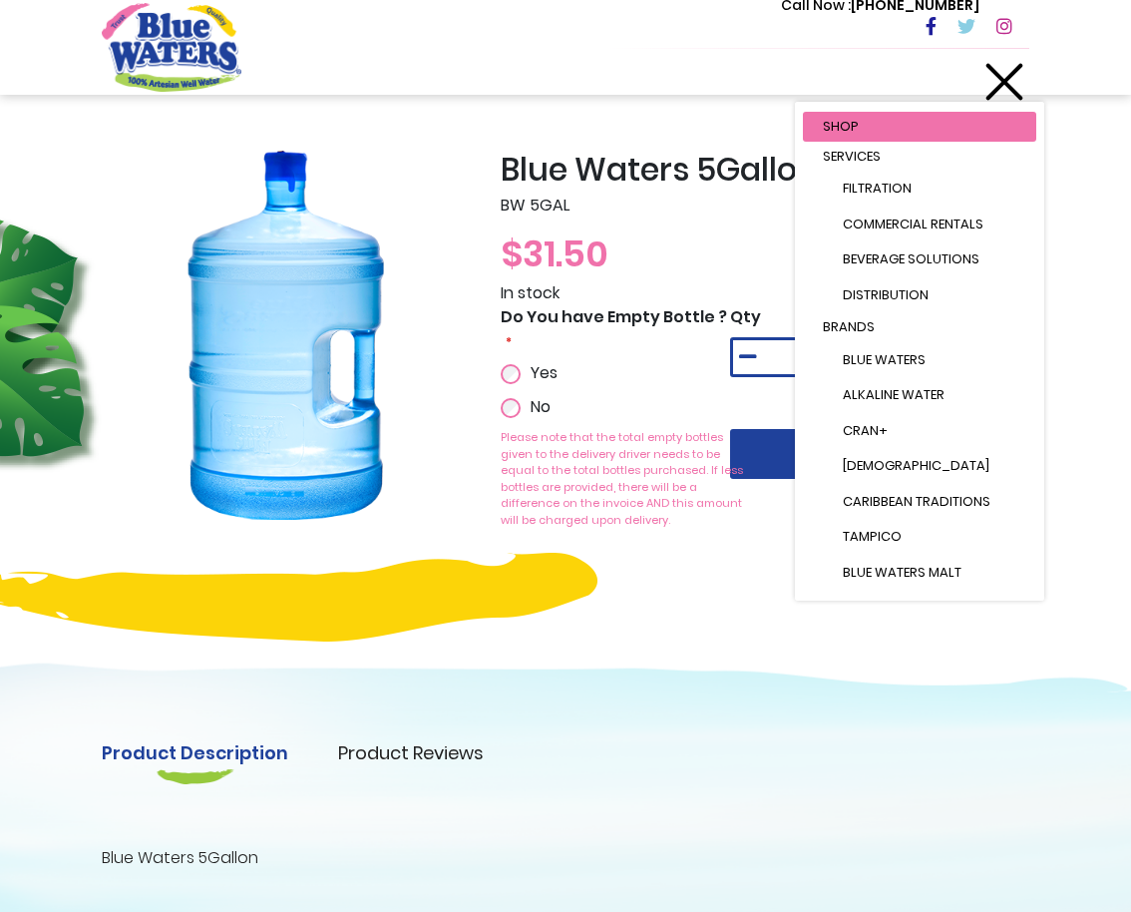
click at [1007, 75] on div at bounding box center [1005, 82] width 50 height 40
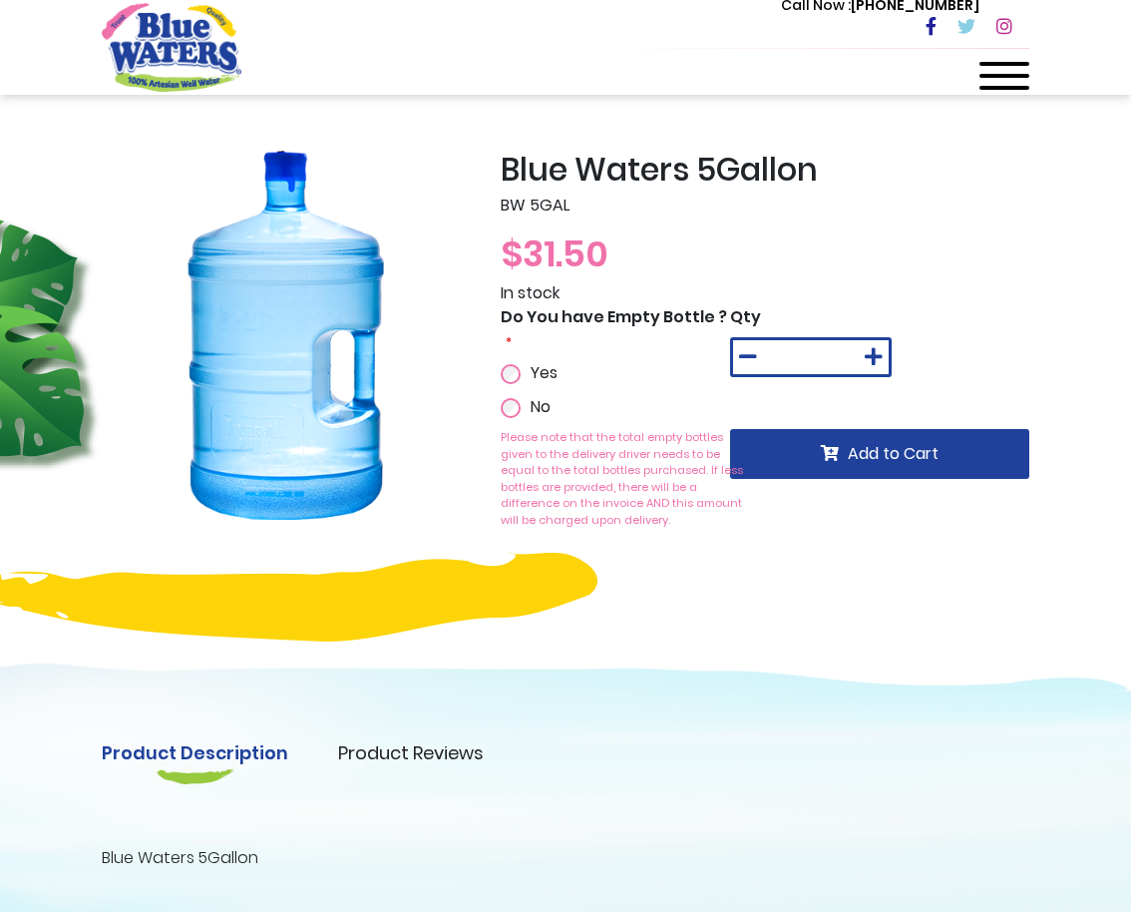
click at [1009, 75] on span at bounding box center [1005, 76] width 50 height 4
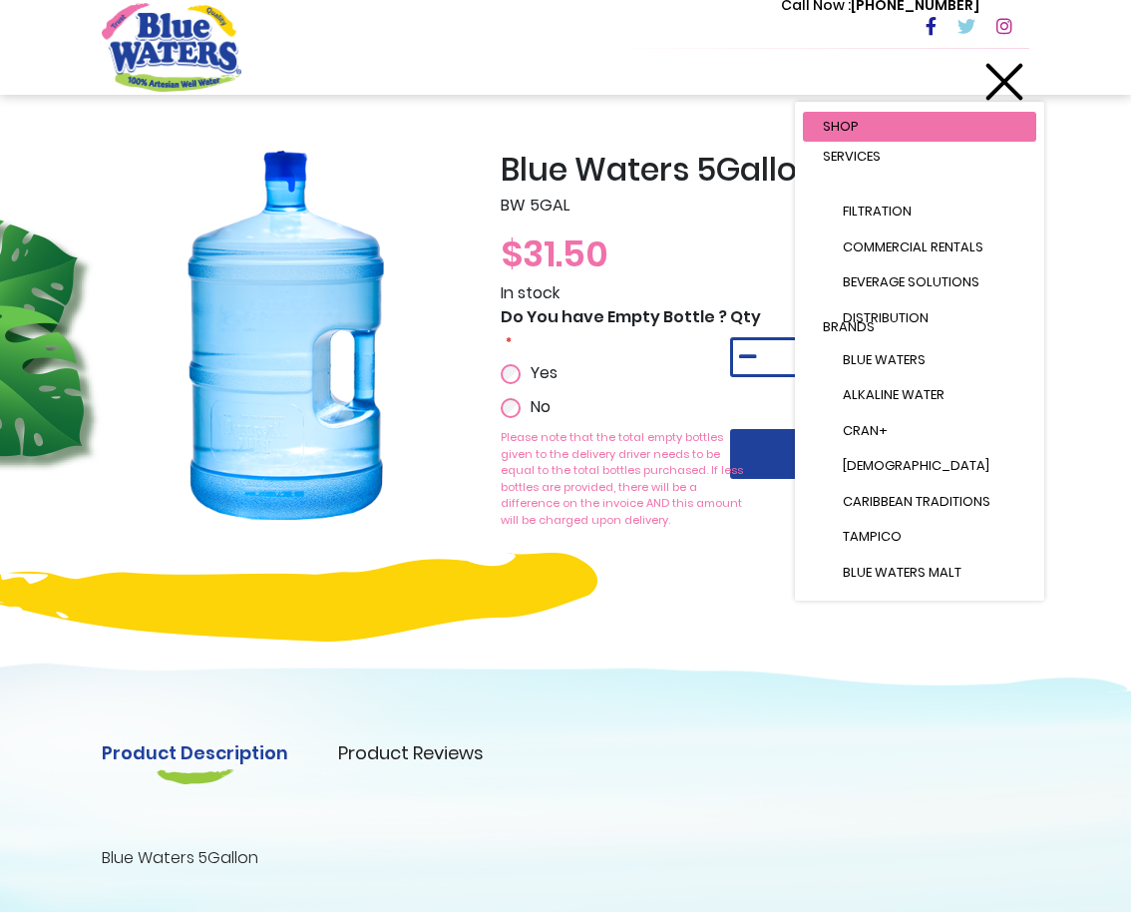
click at [704, 186] on h2 "Blue Waters 5Gallon" at bounding box center [765, 170] width 529 height 38
click at [503, 504] on p "Please note that the total empty bottles given to the delivery driver needs to …" at bounding box center [622, 478] width 242 height 99
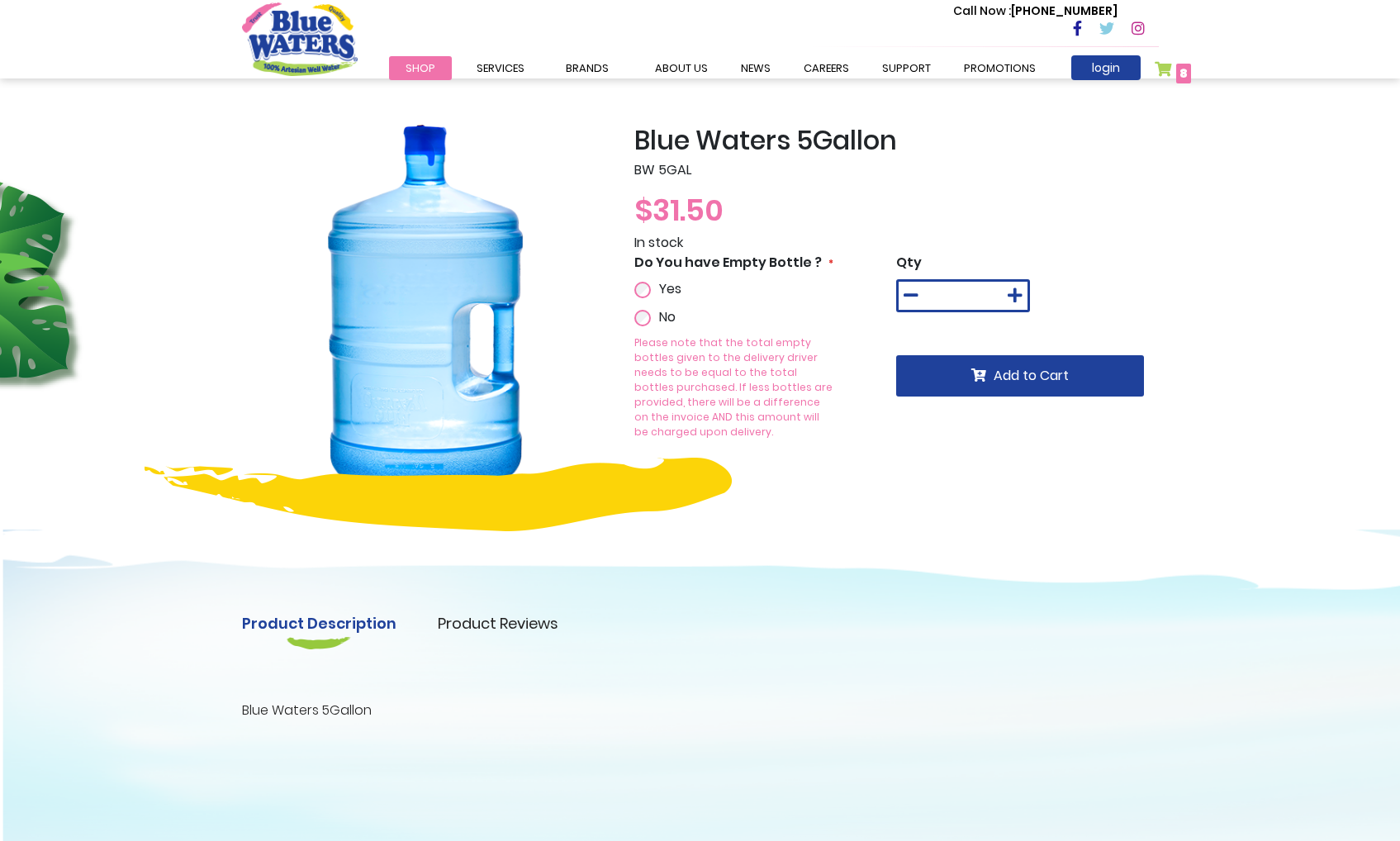
click at [948, 166] on div "Blue Waters 5Gallon BW 5GAL $31.50 In stock Do You have Empty Bottle ? Yes No Q…" at bounding box center [700, 524] width 1400 height 891
click at [948, 73] on span "8 8 items" at bounding box center [1184, 74] width 15 height 20
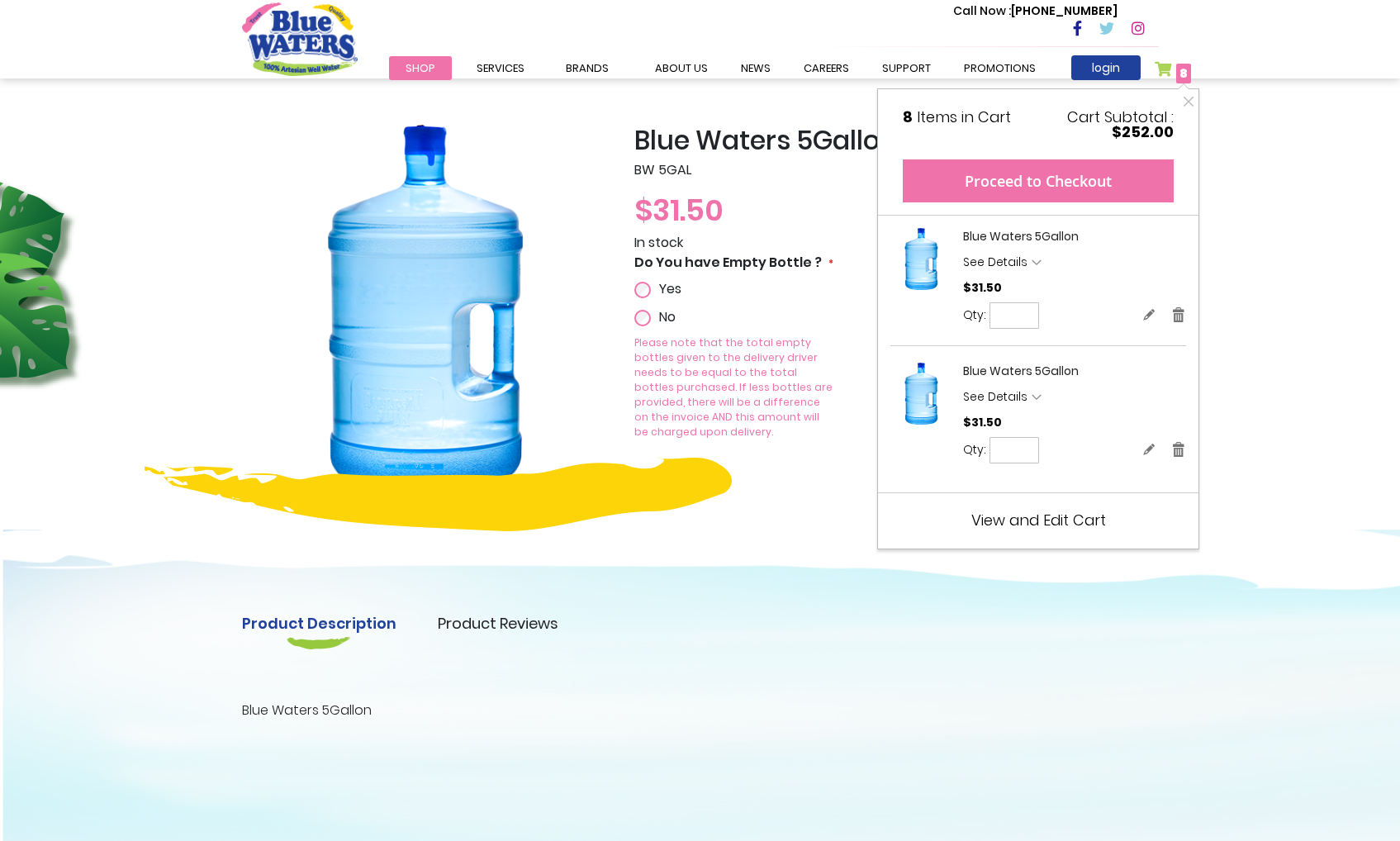
click at [948, 173] on button "Proceed to Checkout" at bounding box center [1038, 181] width 271 height 43
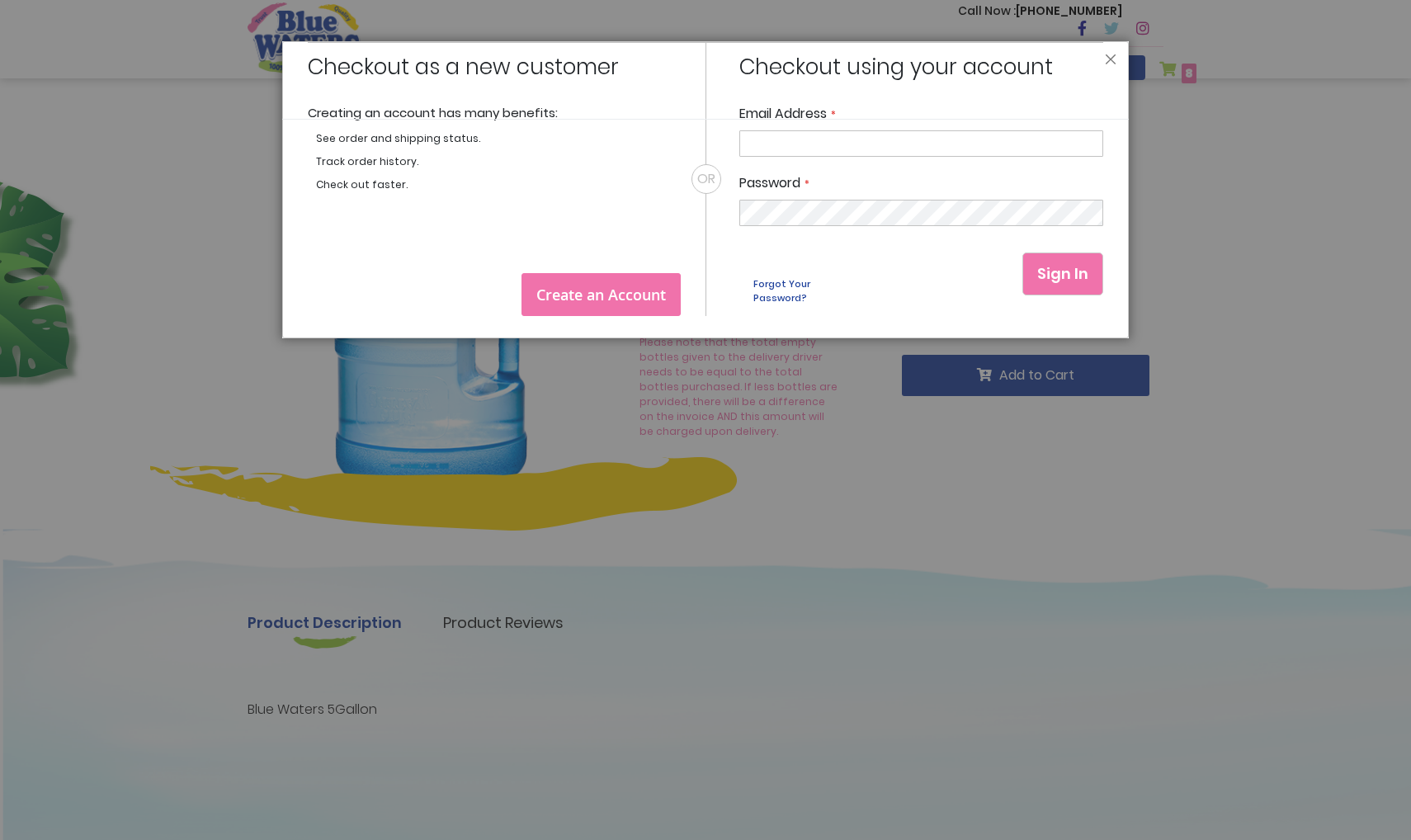
click at [590, 288] on span "Create an Account" at bounding box center [601, 294] width 130 height 20
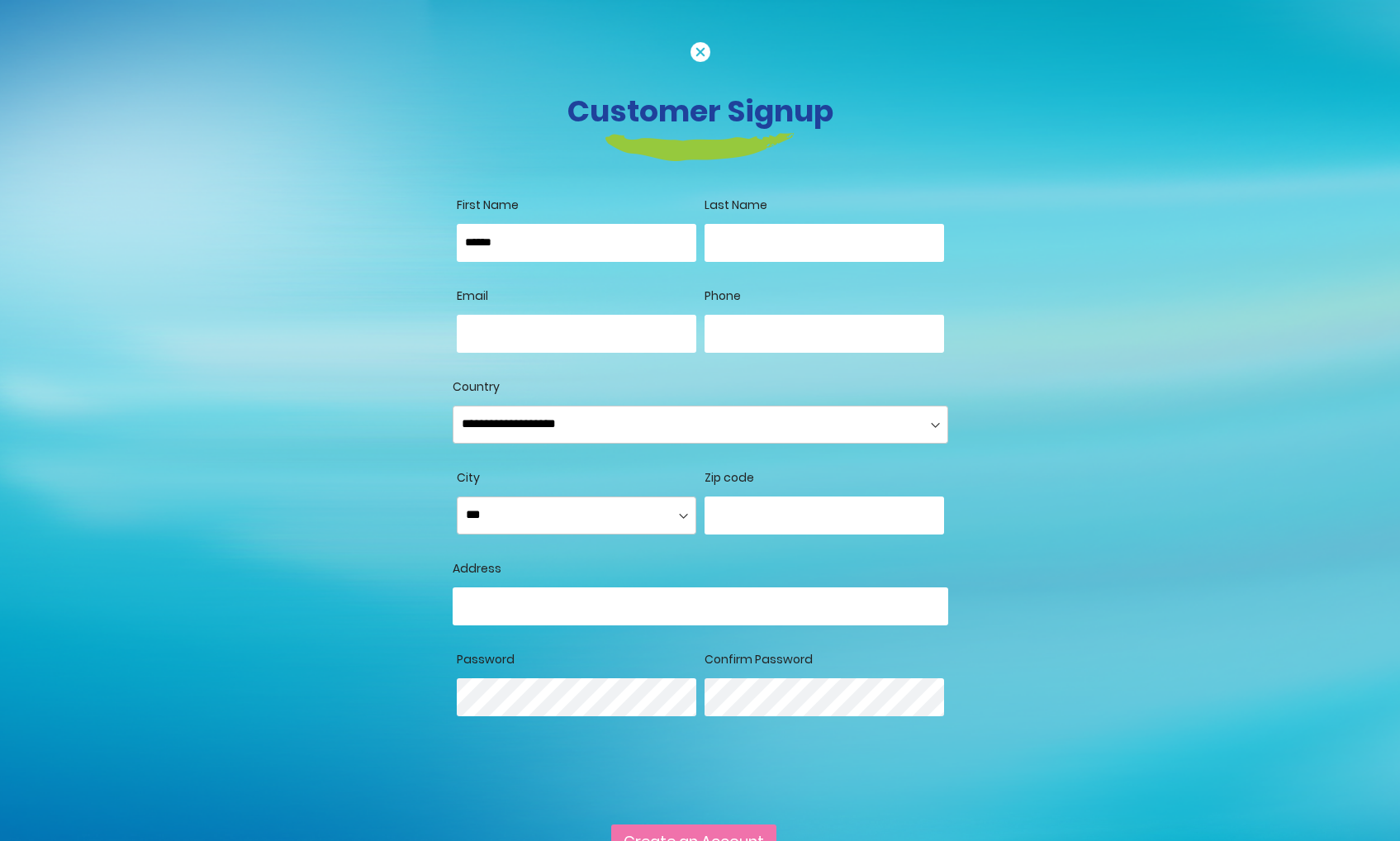
type input "******"
type input "*******"
type input "**********"
type input "*"
type input "*******"
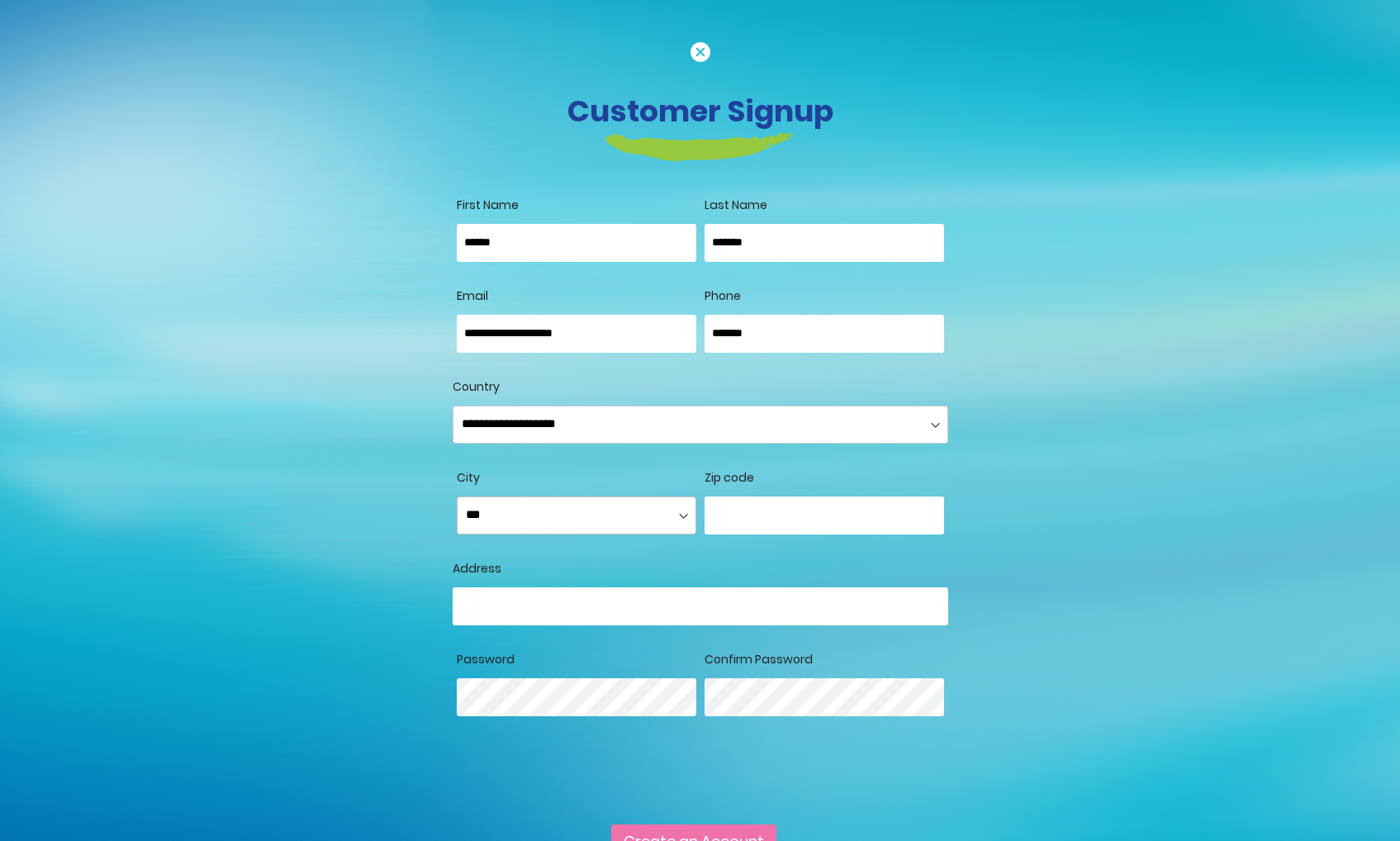
select select "*********"
type input "**********"
click at [693, 840] on button "Create an Account" at bounding box center [694, 841] width 166 height 33
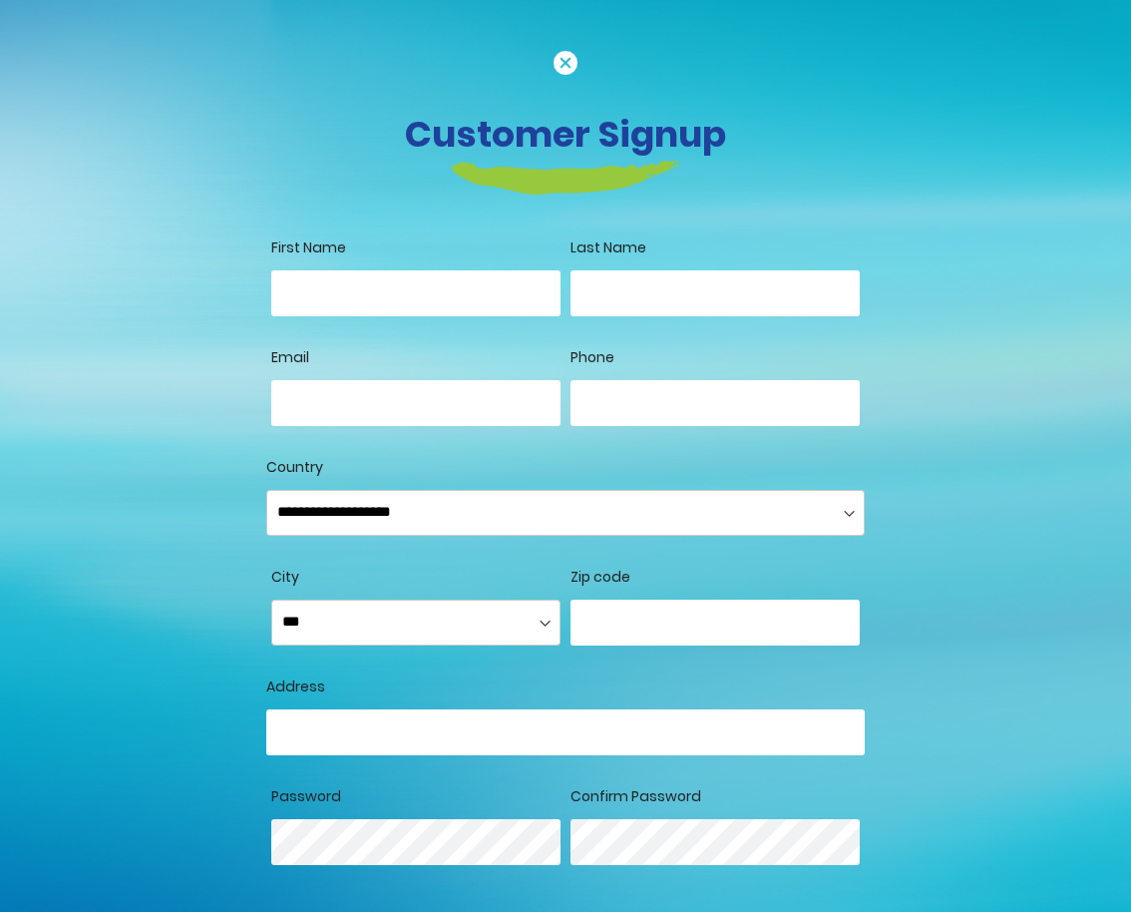
click at [568, 51] on img at bounding box center [566, 63] width 24 height 24
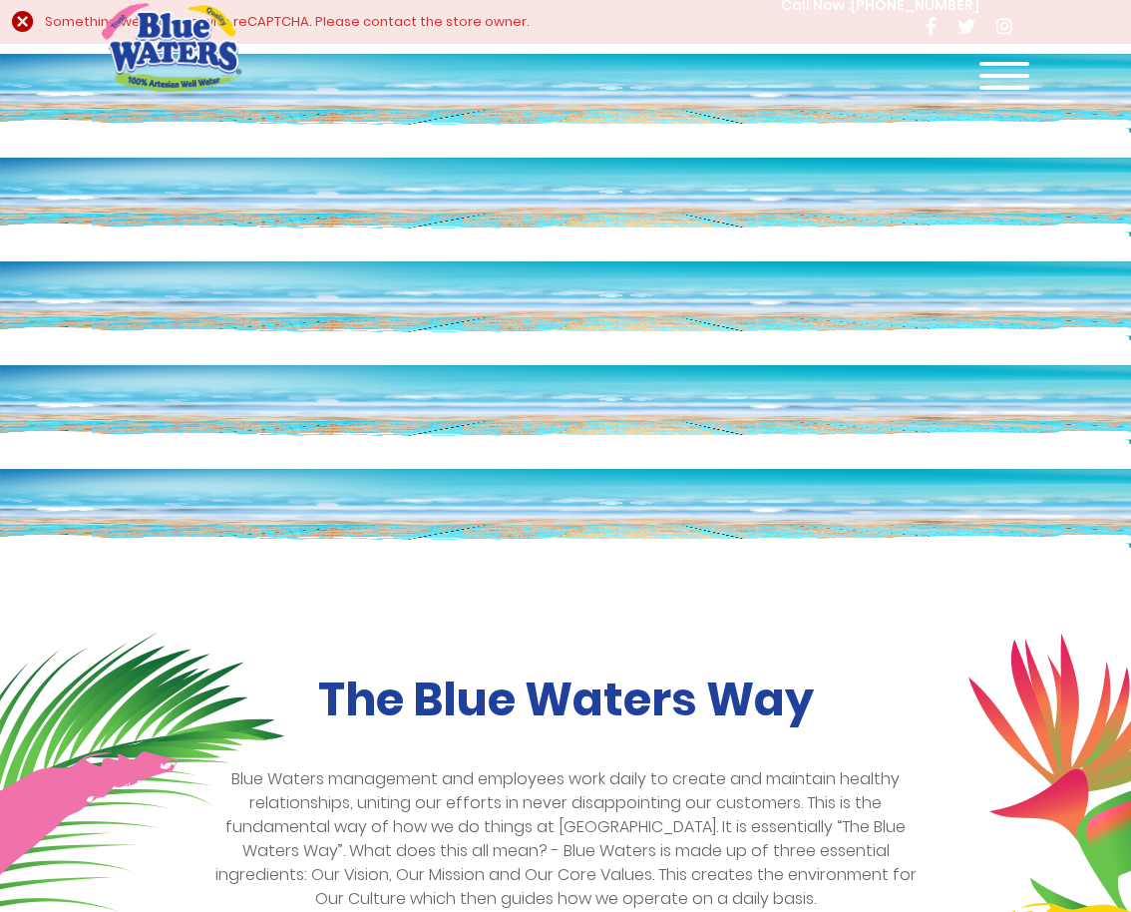
click at [33, 25] on header "Toggle Nav Call Now : (868) 640-8824 Menu Shop Services Filtration Commercial R…" at bounding box center [565, 47] width 1131 height 95
click at [16, 22] on header "Toggle Nav Call Now : (868) 640-8824 Menu Shop Services Filtration Commercial R…" at bounding box center [565, 47] width 1131 height 95
click at [574, 83] on div "Call Now : (868) 640-8824 Menu Shop Services Filtration Commercial Rentals Beve…" at bounding box center [650, 47] width 758 height 109
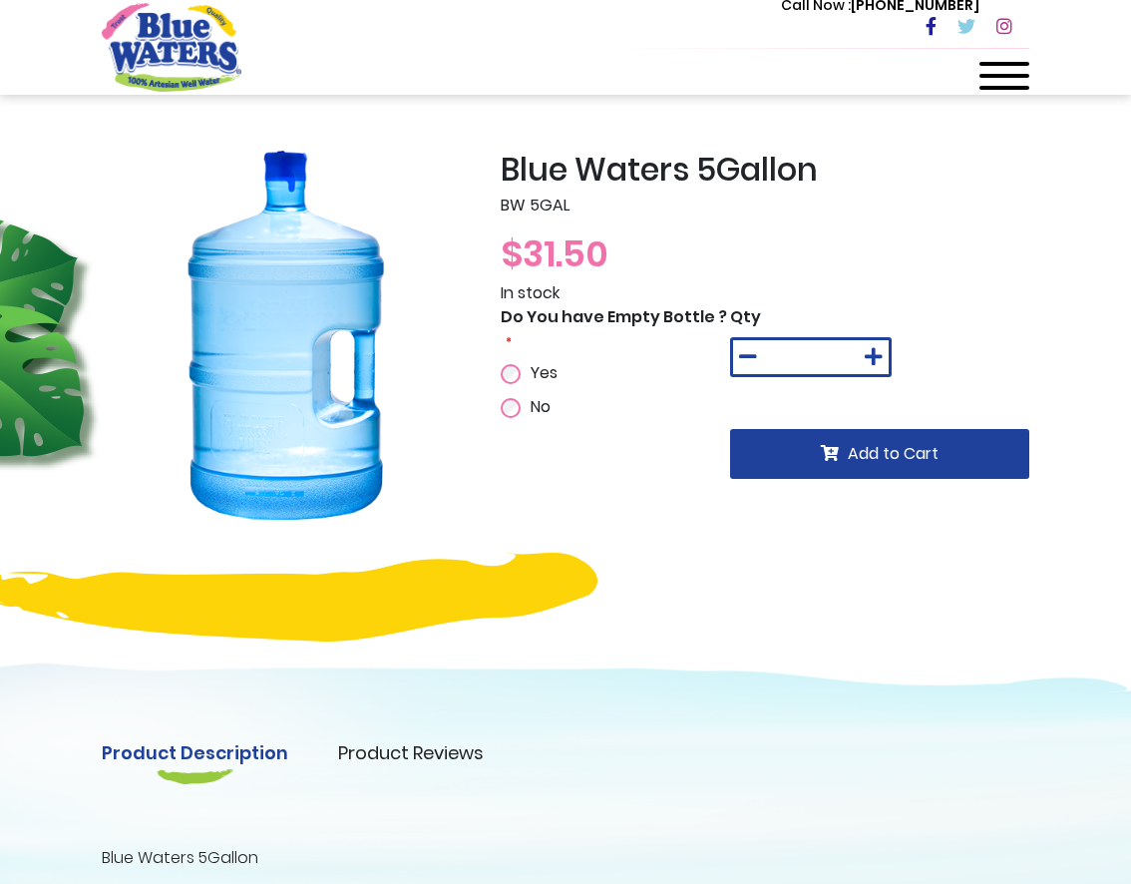
click at [199, 48] on img "store logo" at bounding box center [172, 47] width 140 height 88
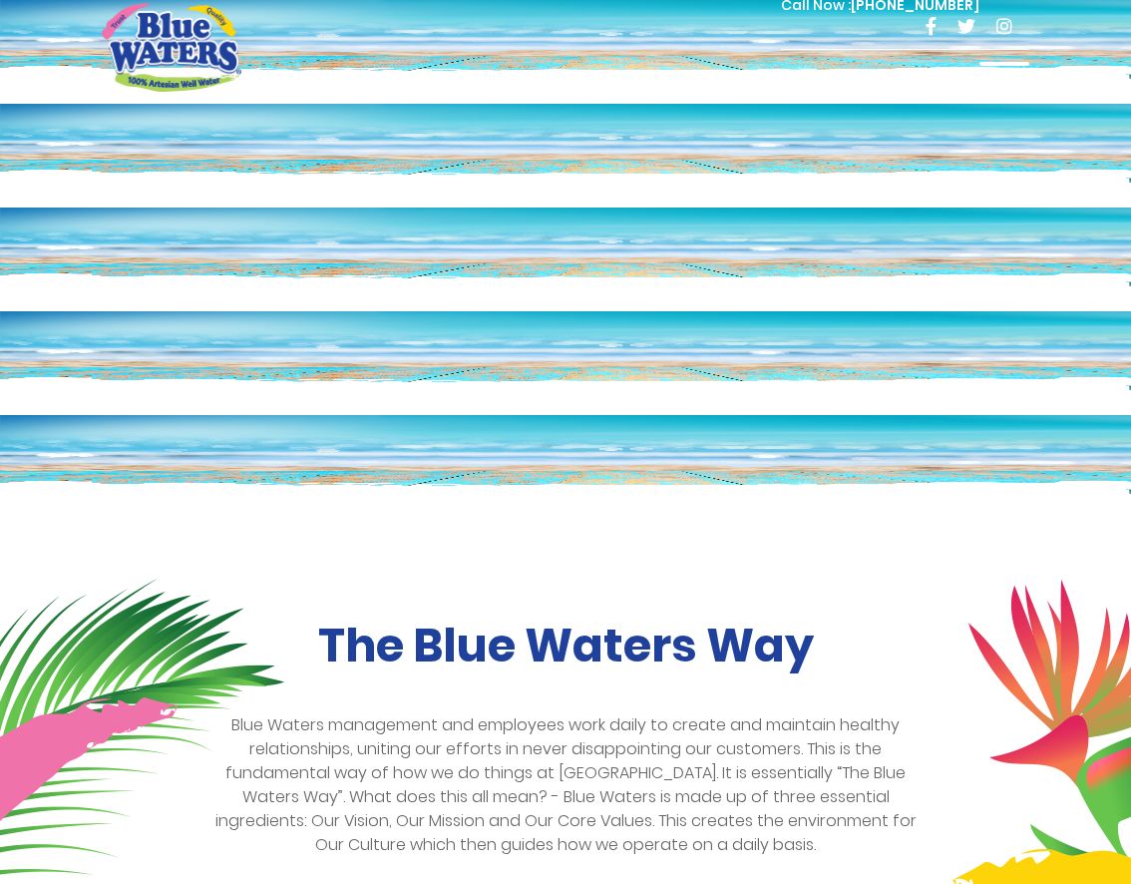
click at [974, 74] on div "Call Now : (868) 640-8824 Menu Shop Services Filtration Commercial Rentals Beve…" at bounding box center [650, 47] width 758 height 109
click at [1012, 77] on span at bounding box center [1005, 76] width 50 height 4
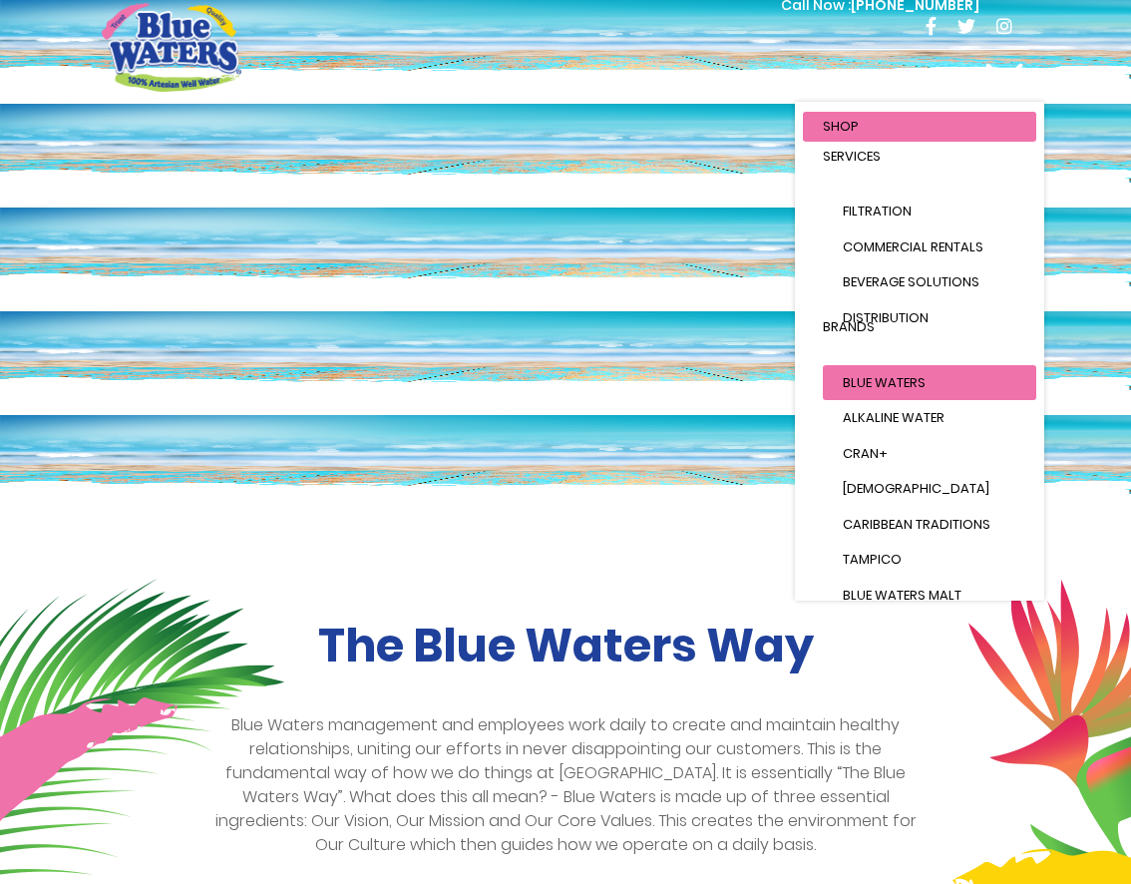
click at [883, 379] on span "Blue Waters" at bounding box center [884, 382] width 83 height 19
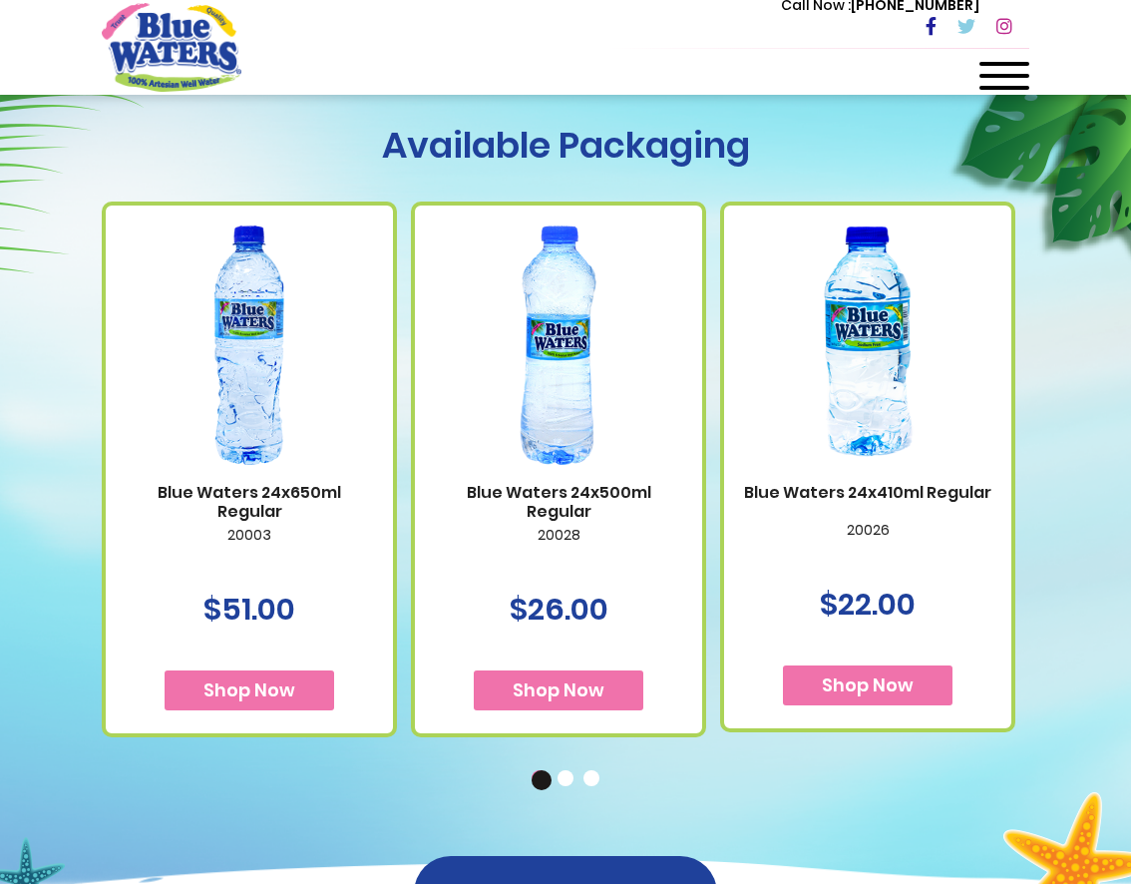
scroll to position [1210, 0]
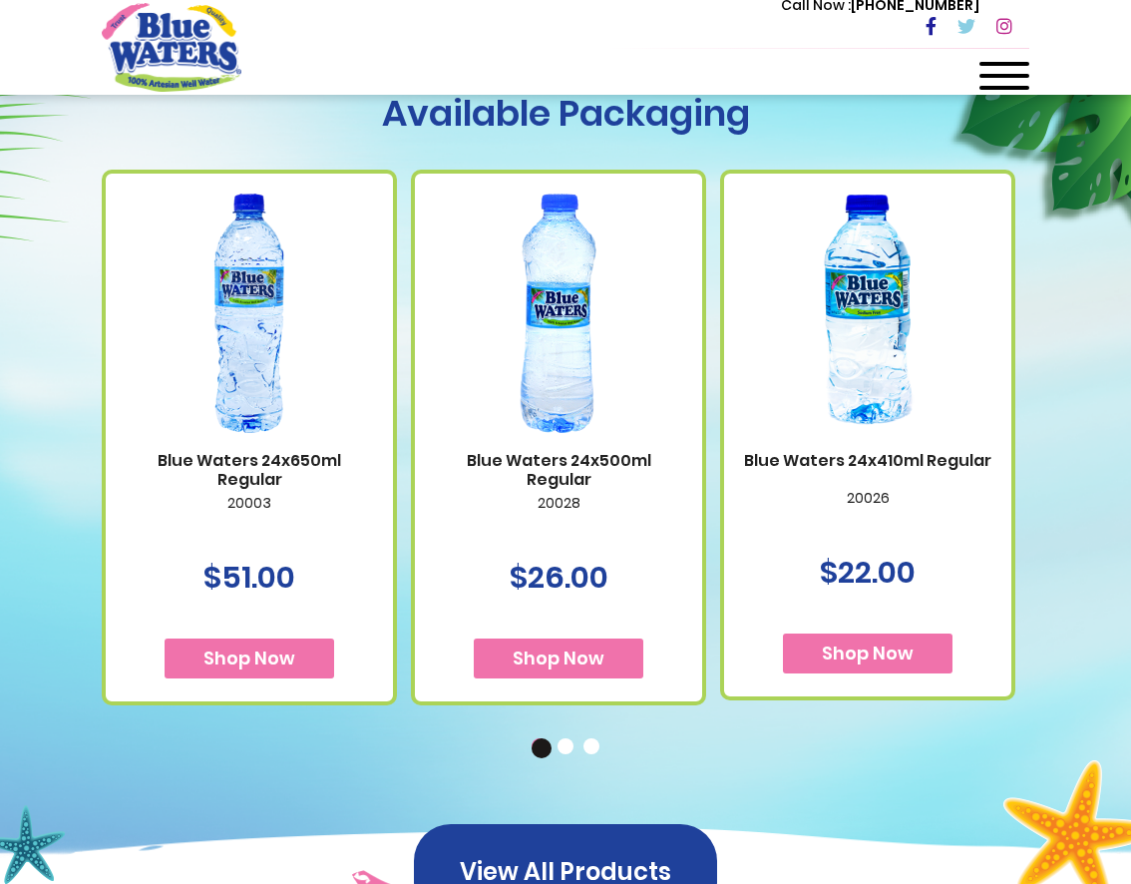
click at [606, 850] on button "View All Products" at bounding box center [565, 872] width 303 height 96
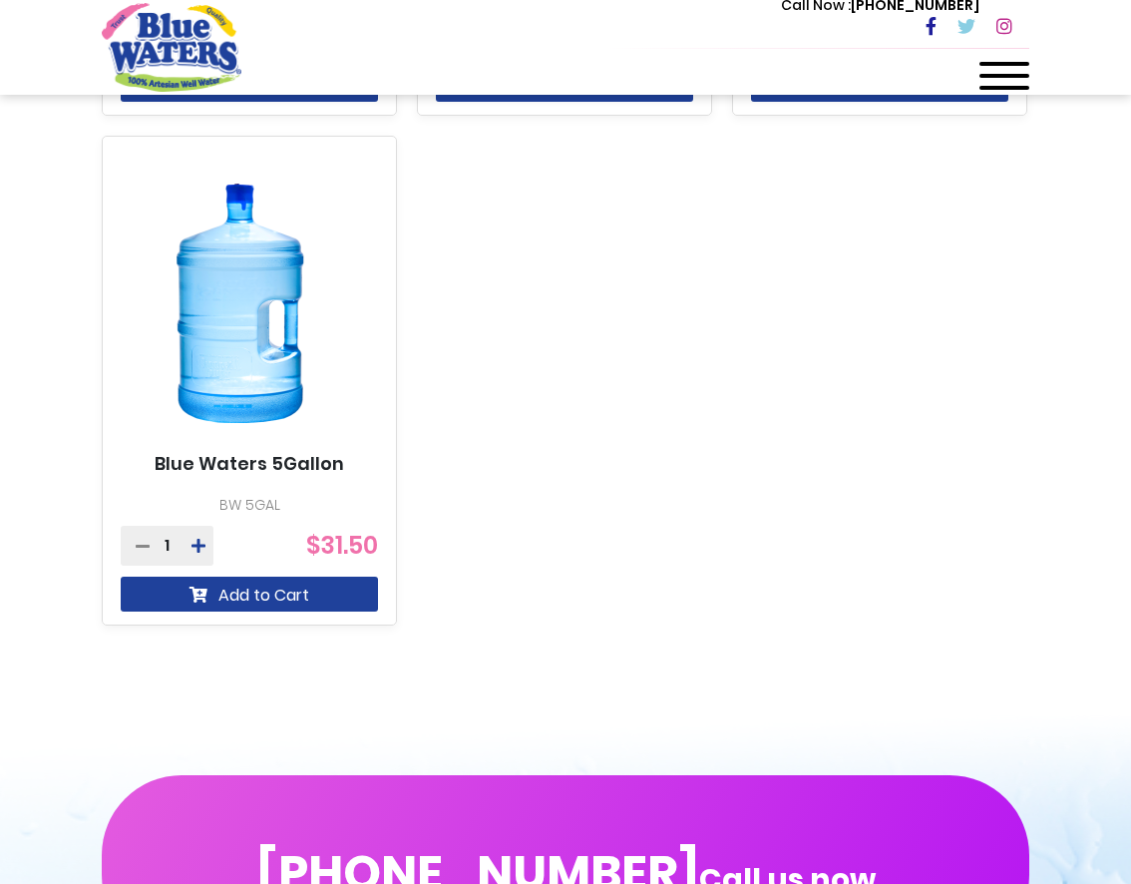
scroll to position [1951, 0]
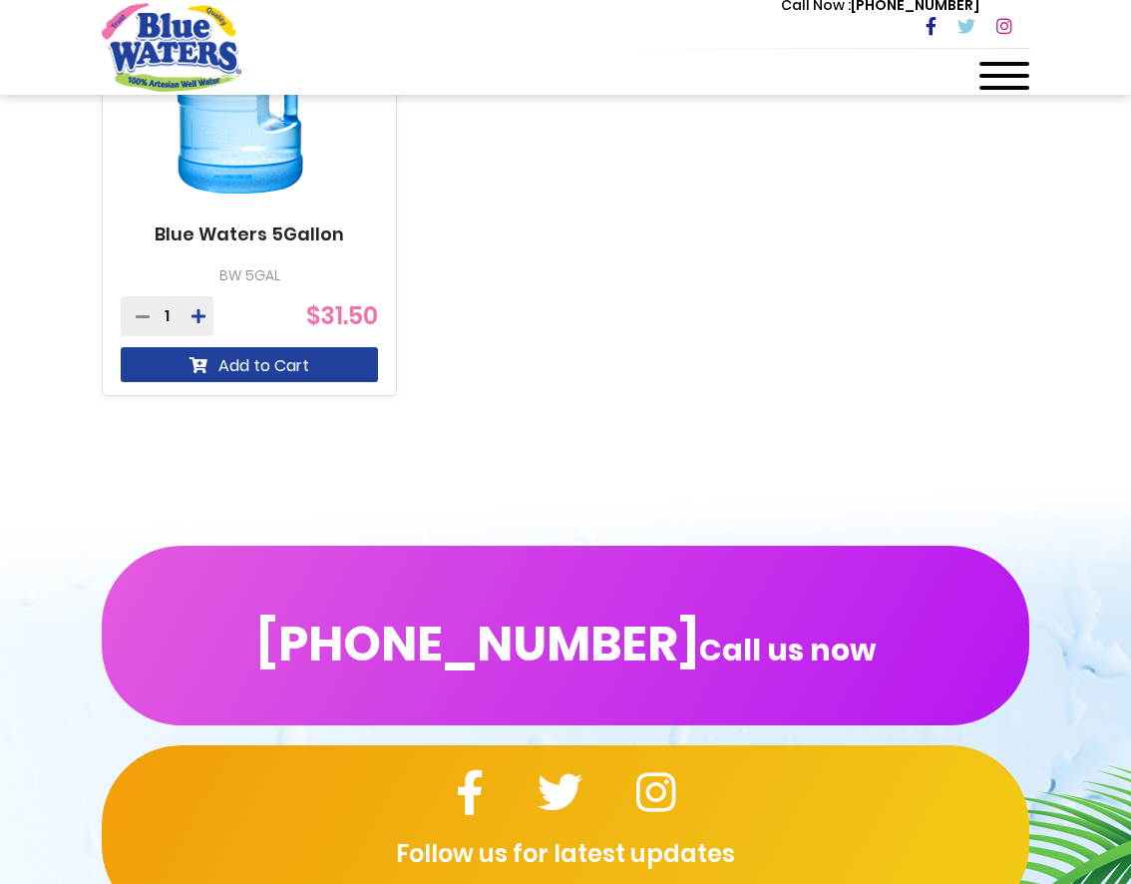
click at [282, 243] on link "Blue Waters 5Gallon" at bounding box center [250, 235] width 190 height 22
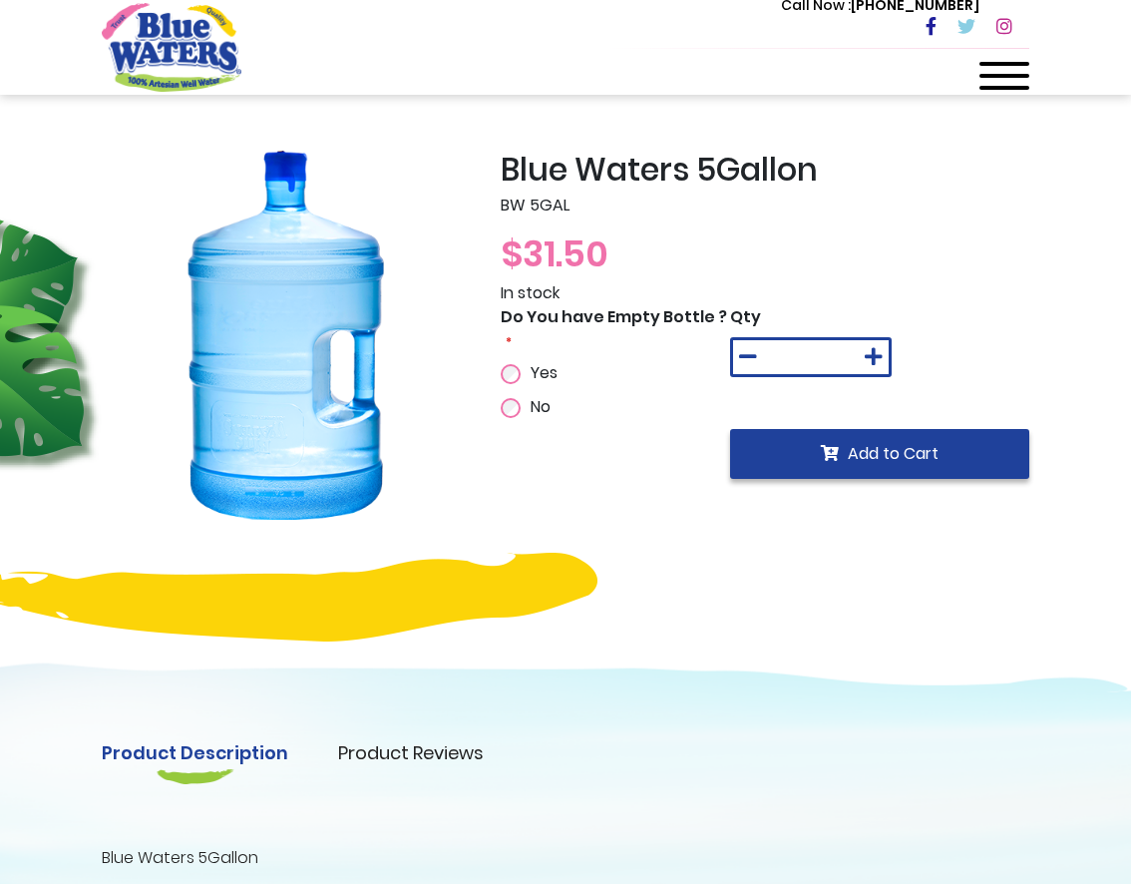
click at [836, 457] on icon "submit" at bounding box center [830, 453] width 18 height 16
click at [534, 408] on span "No" at bounding box center [541, 406] width 20 height 23
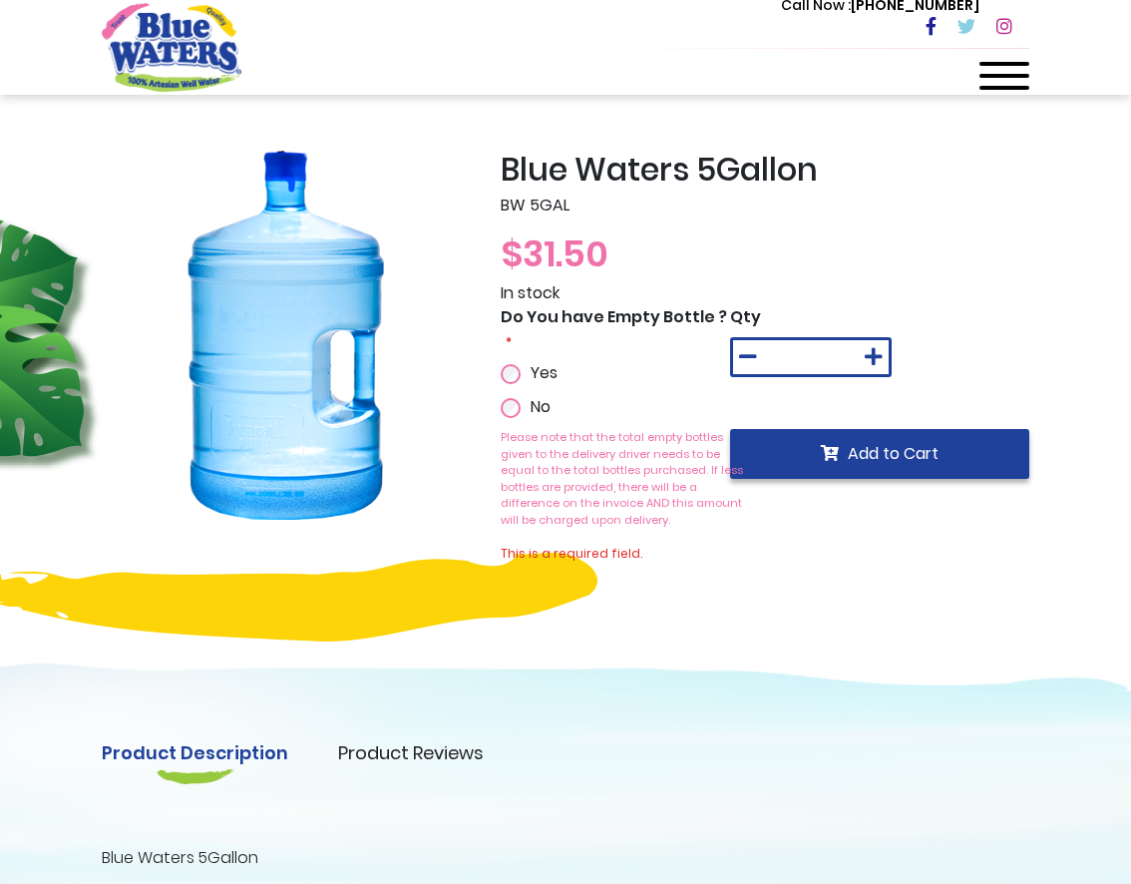
click at [836, 469] on button "Add to Cart" at bounding box center [879, 454] width 299 height 50
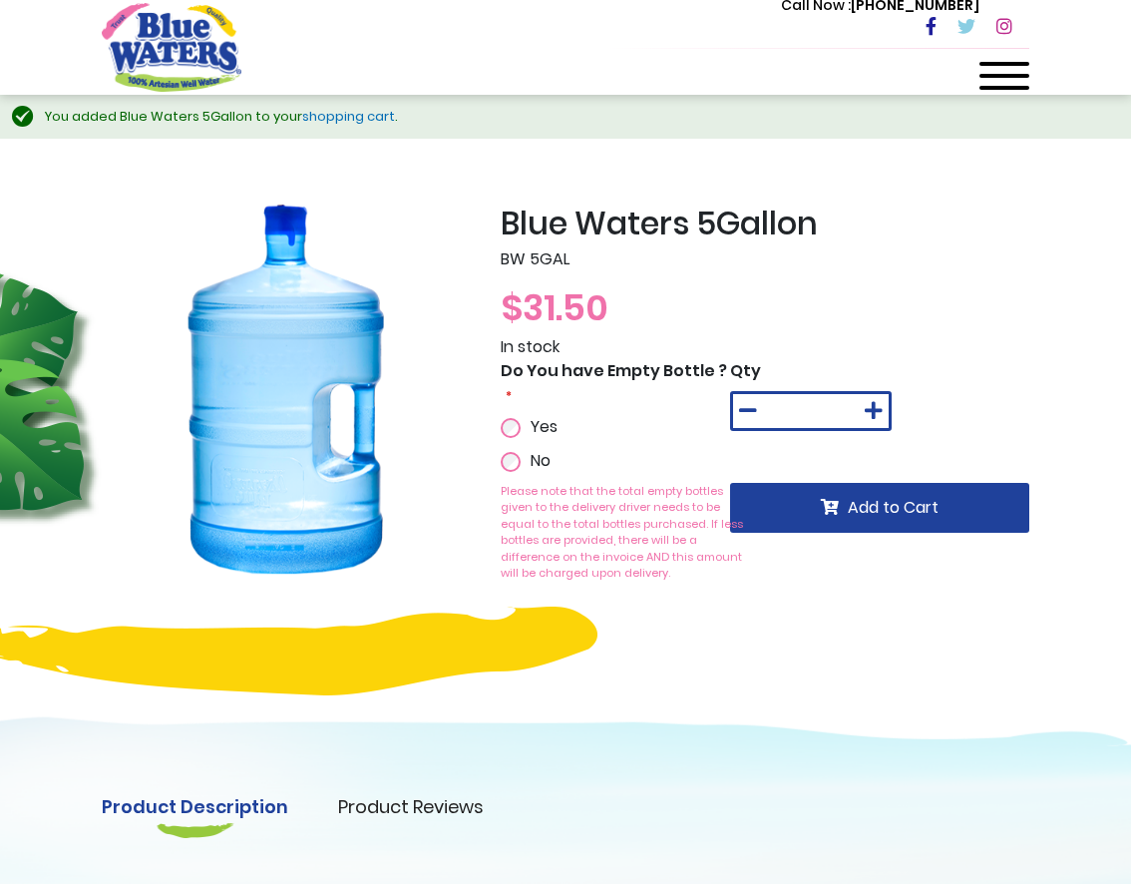
click at [322, 120] on link "shopping cart" at bounding box center [348, 116] width 93 height 19
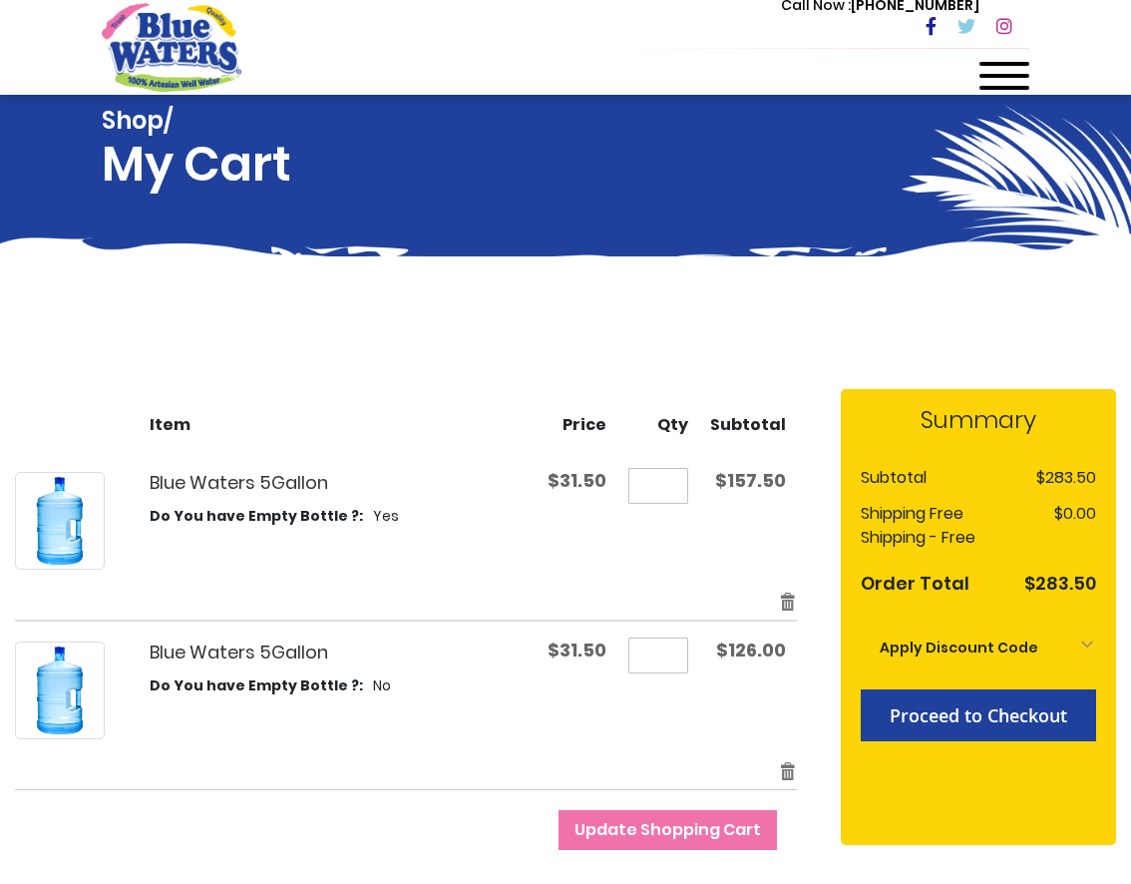
click at [673, 657] on input "*" at bounding box center [659, 656] width 60 height 36
type input "*"
click at [671, 830] on button "Update Shopping Cart" at bounding box center [668, 830] width 219 height 40
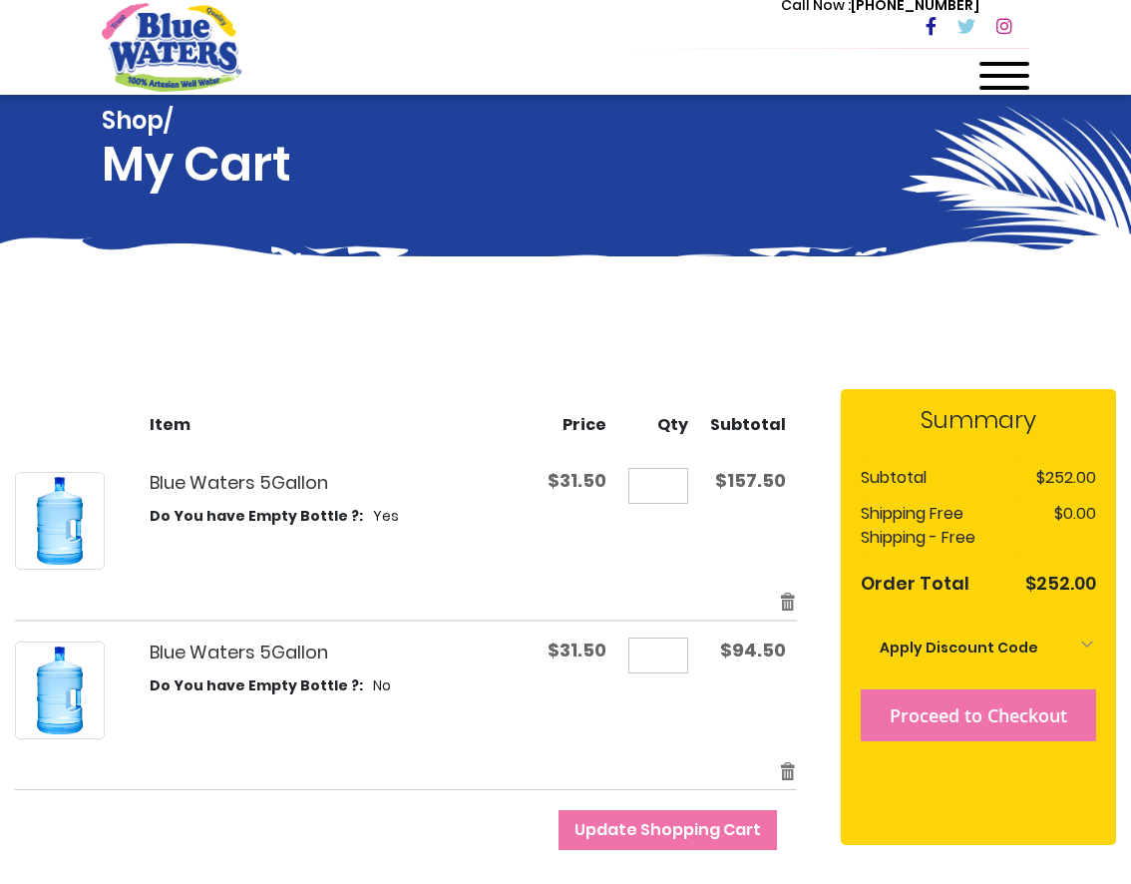
click at [1045, 733] on button "Proceed to Checkout" at bounding box center [978, 715] width 235 height 52
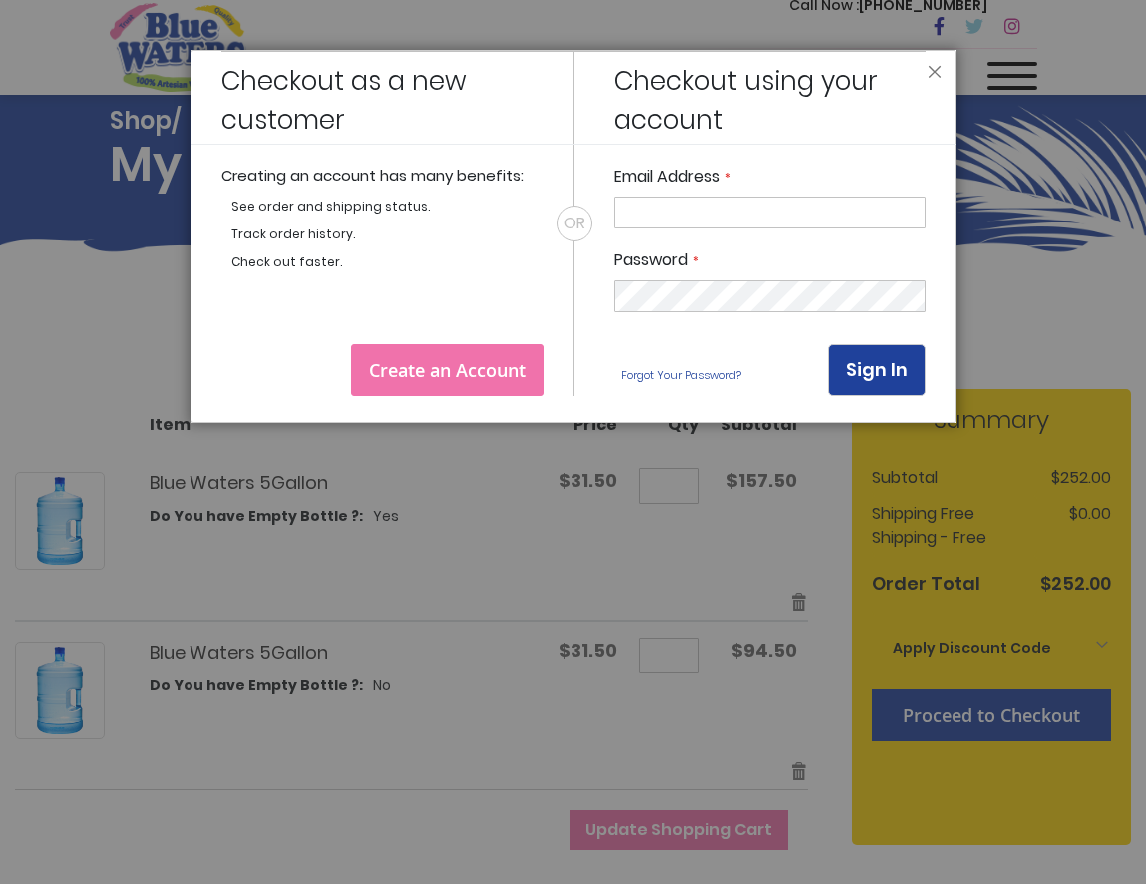
type input "**********"
click at [877, 370] on button "Sign In" at bounding box center [877, 370] width 98 height 52
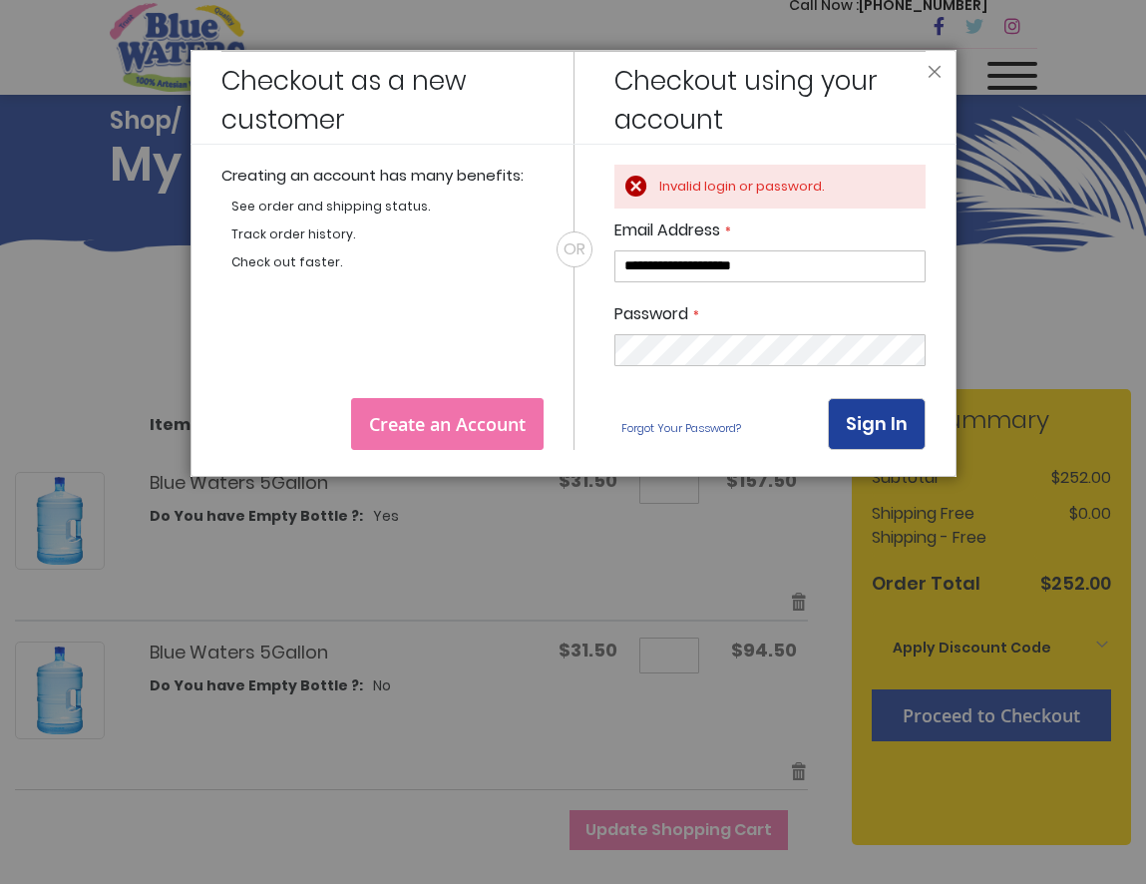
click at [518, 425] on span "Create an Account" at bounding box center [447, 424] width 157 height 24
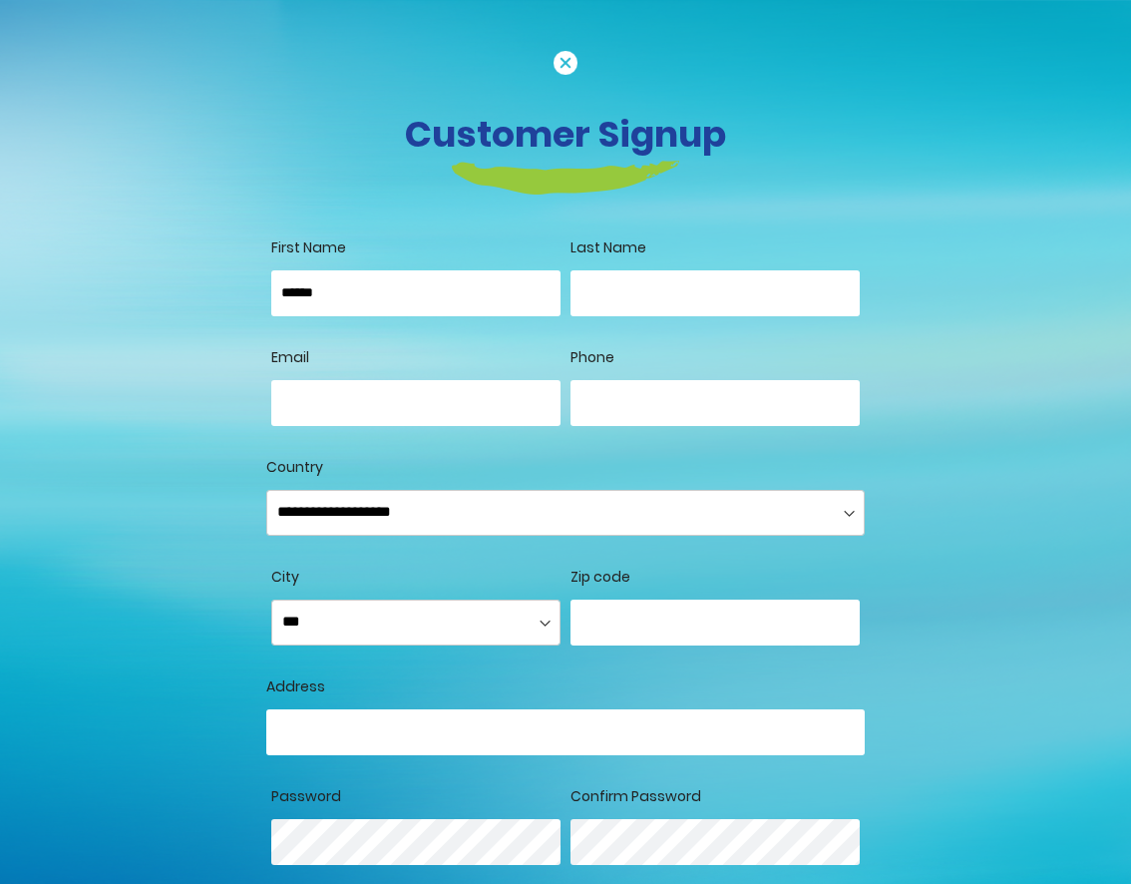
type input "******"
type input "***"
click at [561, 64] on img at bounding box center [566, 63] width 24 height 24
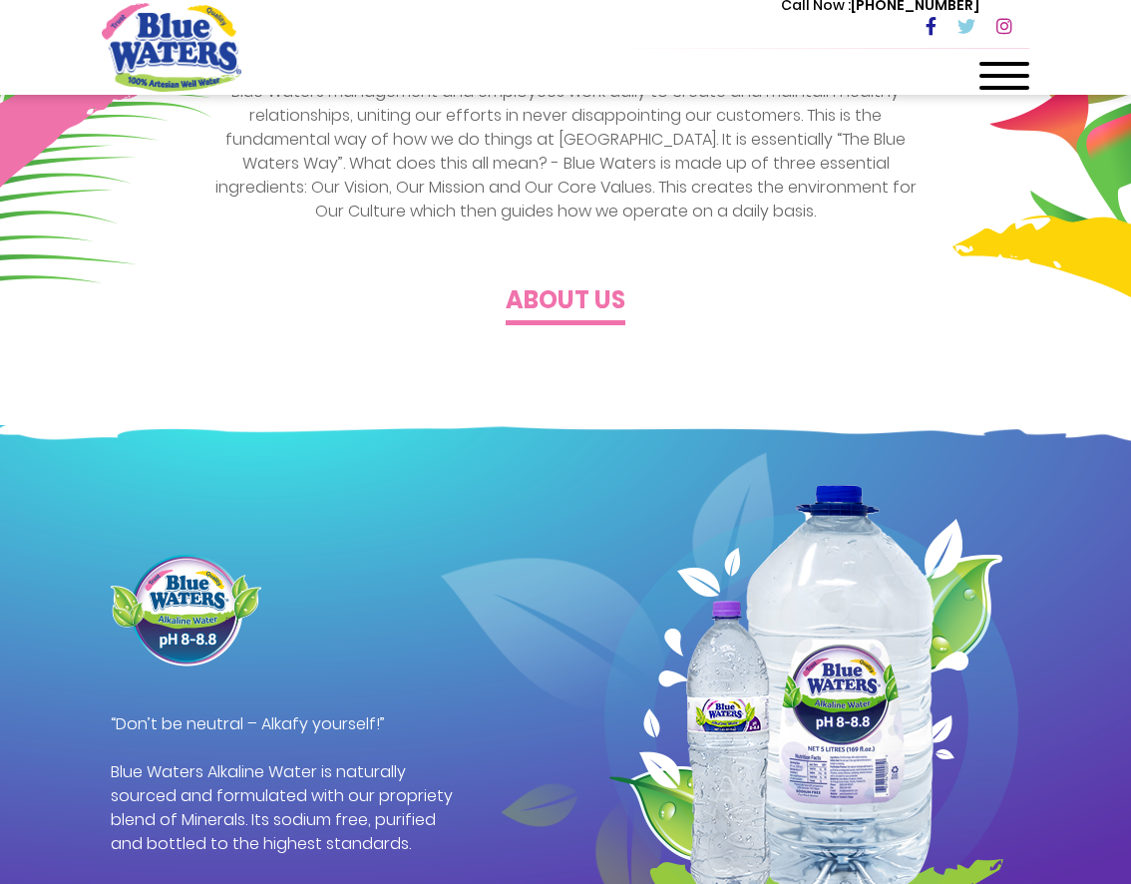
scroll to position [882, 0]
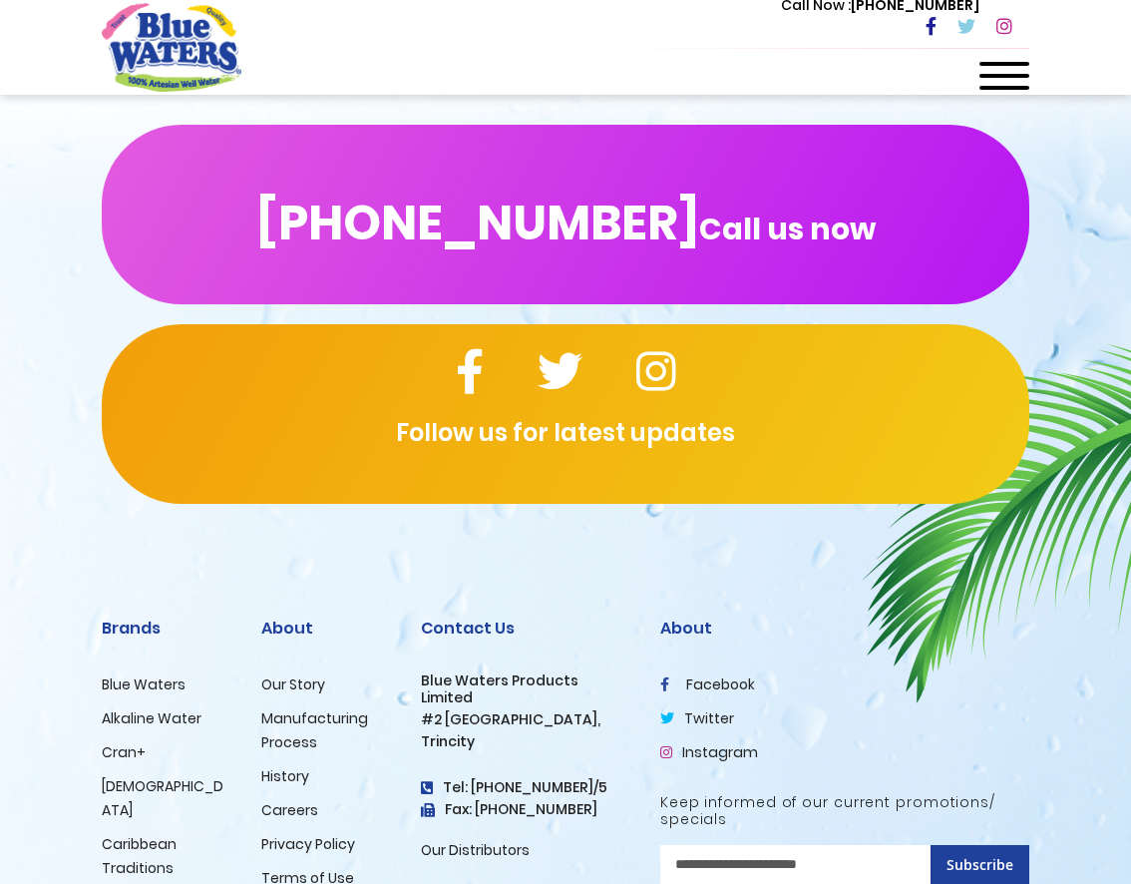
scroll to position [1073, 0]
